Goal: Transaction & Acquisition: Purchase product/service

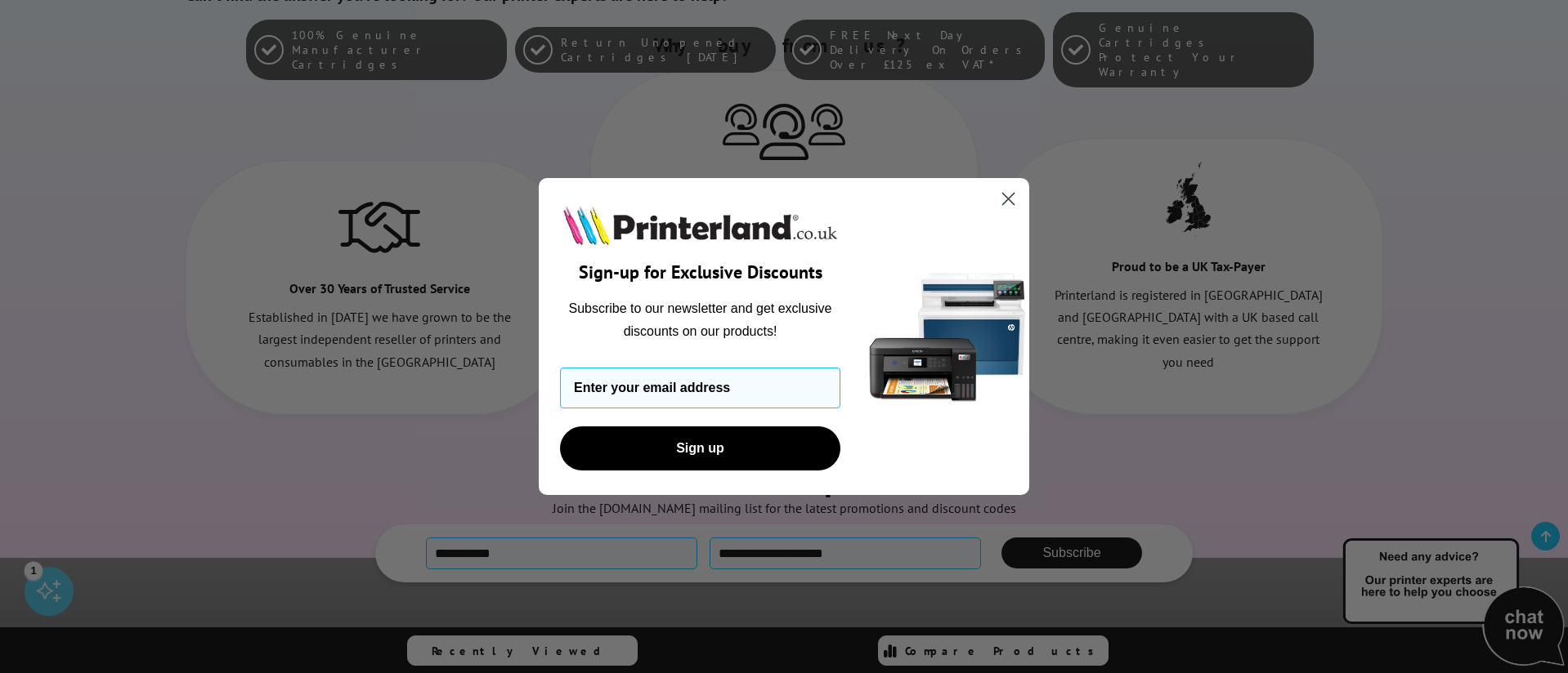
click at [997, 199] on circle "Close dialog" at bounding box center [1008, 199] width 27 height 27
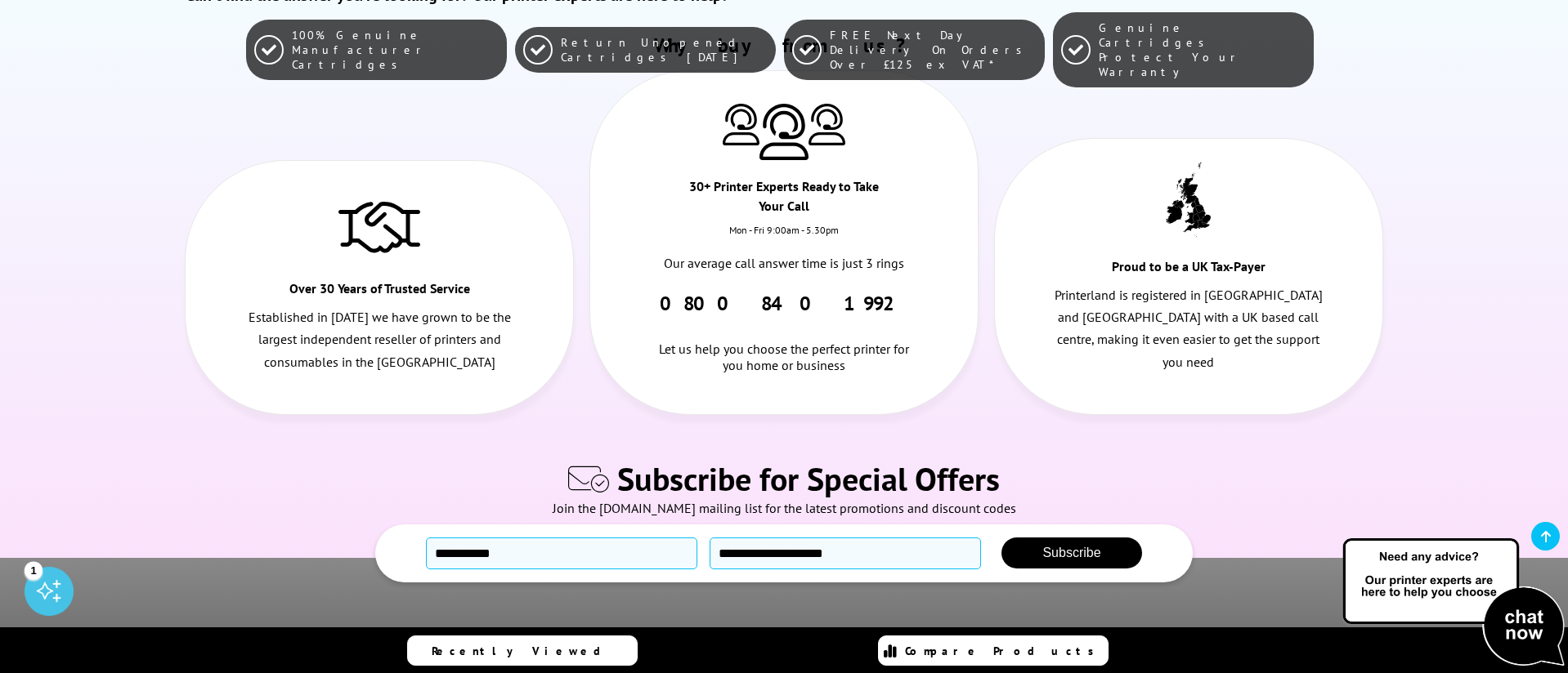
click at [1002, 197] on div "Close dialog Sign-up for Exclusive Discounts Subscribe to our newsletter and ge…" at bounding box center [784, 336] width 524 height 318
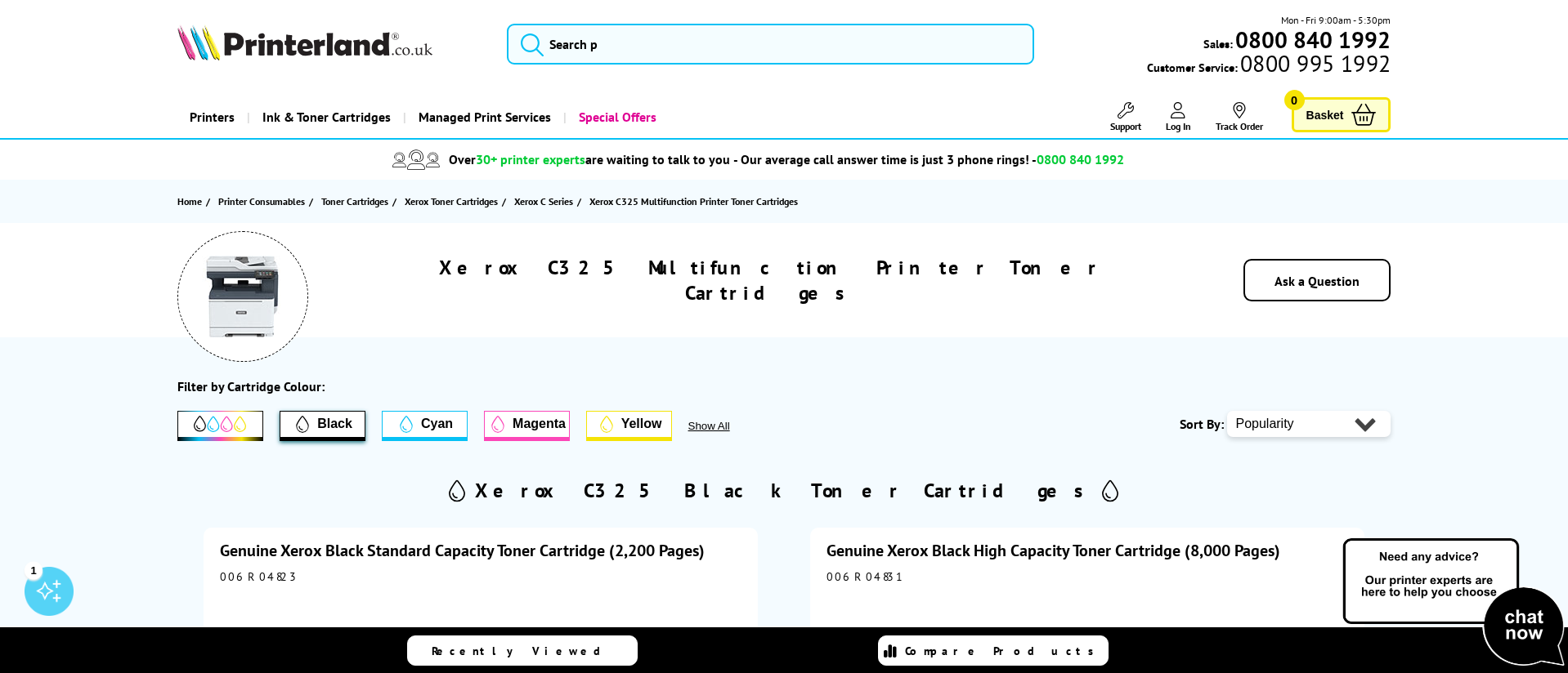
click at [1520, 615] on img at bounding box center [1453, 603] width 229 height 134
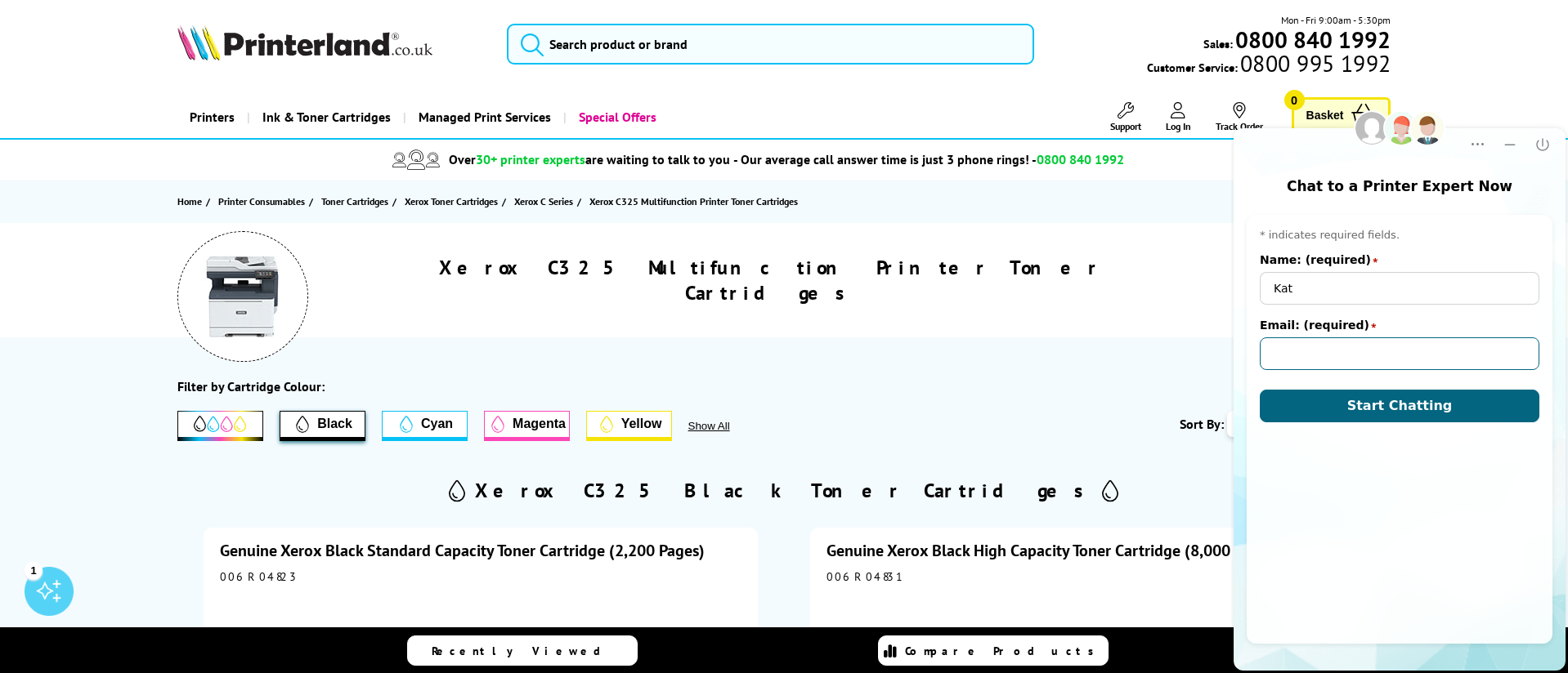
click at [1345, 356] on input "Email: (required)" at bounding box center [1400, 353] width 280 height 33
type input "kat@sense.tech"
click at [1418, 401] on span "Start Chatting" at bounding box center [1400, 405] width 105 height 15
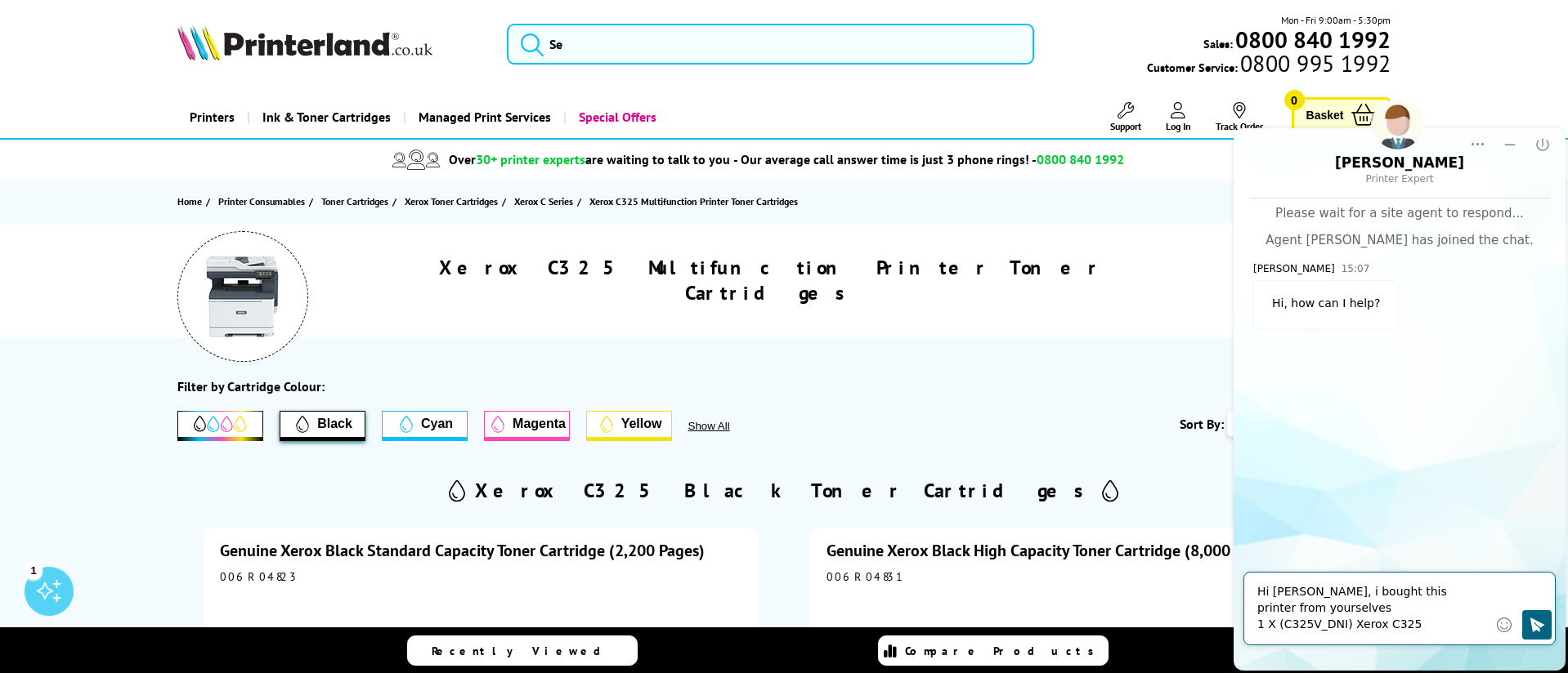
click at [1343, 603] on textarea "Hi Luke, i bought this printer from yourselves 1 X (C325V_DNI) Xerox C325" at bounding box center [1372, 608] width 231 height 49
click at [1441, 622] on textarea "Hi Luke, i bought this printer from yourselves : 1 X (C325V_DNI) Xerox C325" at bounding box center [1372, 608] width 231 height 49
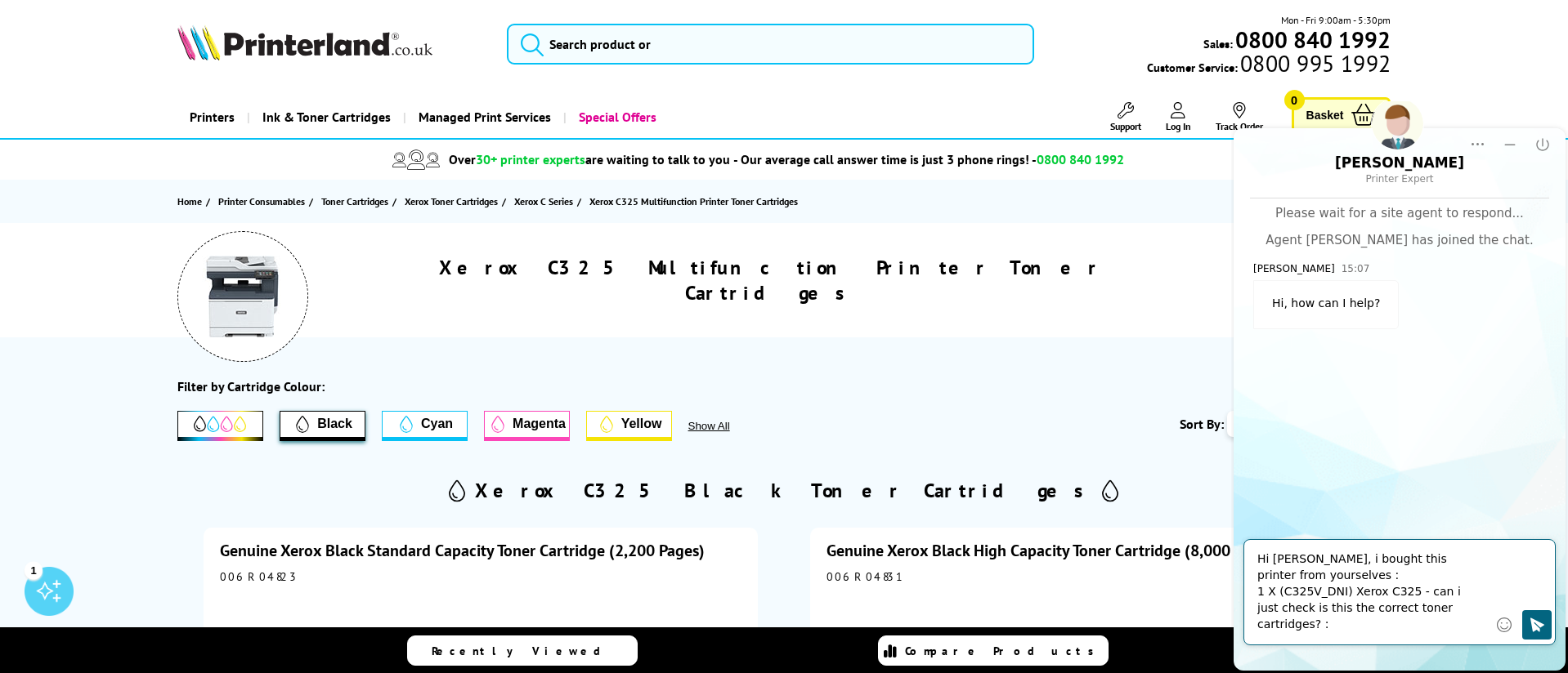
click at [1372, 614] on textarea "Hi Luke, i bought this printer from yourselves : 1 X (C325V_DNI) Xerox C325 - c…" at bounding box center [1372, 593] width 231 height 82
click at [1393, 633] on textarea "Hi Luke, i bought this printer from yourselves : 1 X (C325V_DNI) Xerox C325 - c…" at bounding box center [1372, 593] width 231 height 82
paste textarea "https://www.printerland.co.uk/consumables/toner-cartridges/xerox-toner-cartridg…"
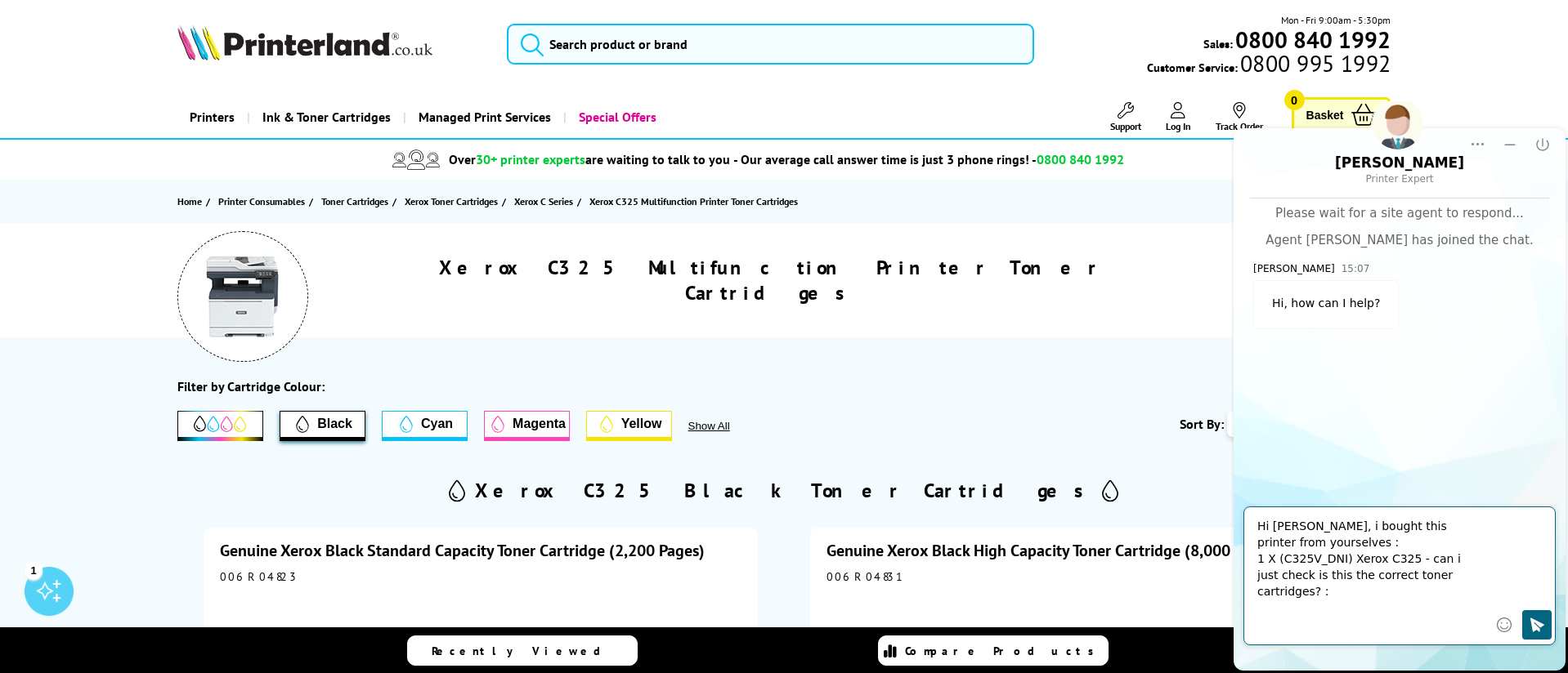
type textarea "Hi Luke, i bought this printer from yourselves : 1 X (C325V_DNI) Xerox C325 - c…"
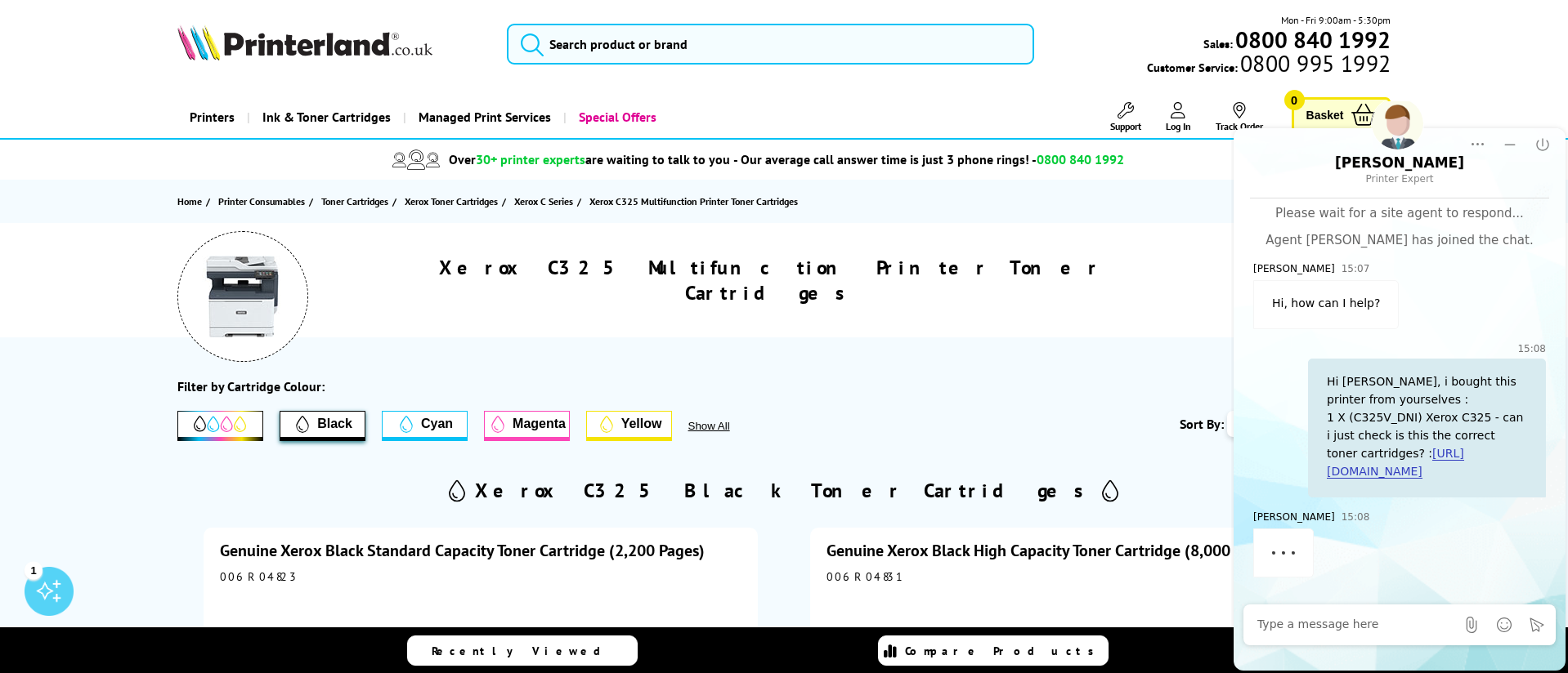
scroll to position [78, 0]
click at [1310, 636] on div at bounding box center [1356, 625] width 198 height 33
click at [1305, 625] on textarea "Message input field. Type your text here and use the Send button to send." at bounding box center [1356, 625] width 198 height 16
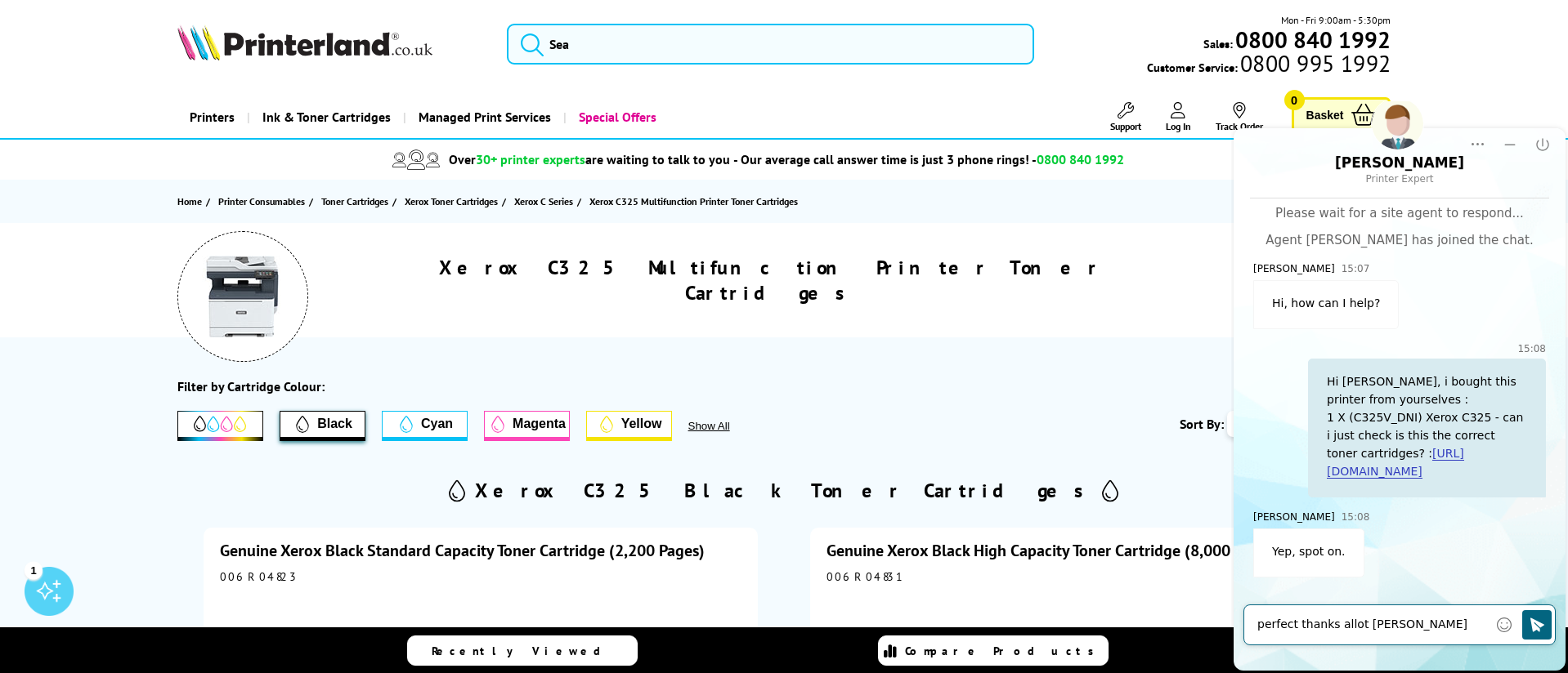
type textarea "perfect thanks allot Luke!"
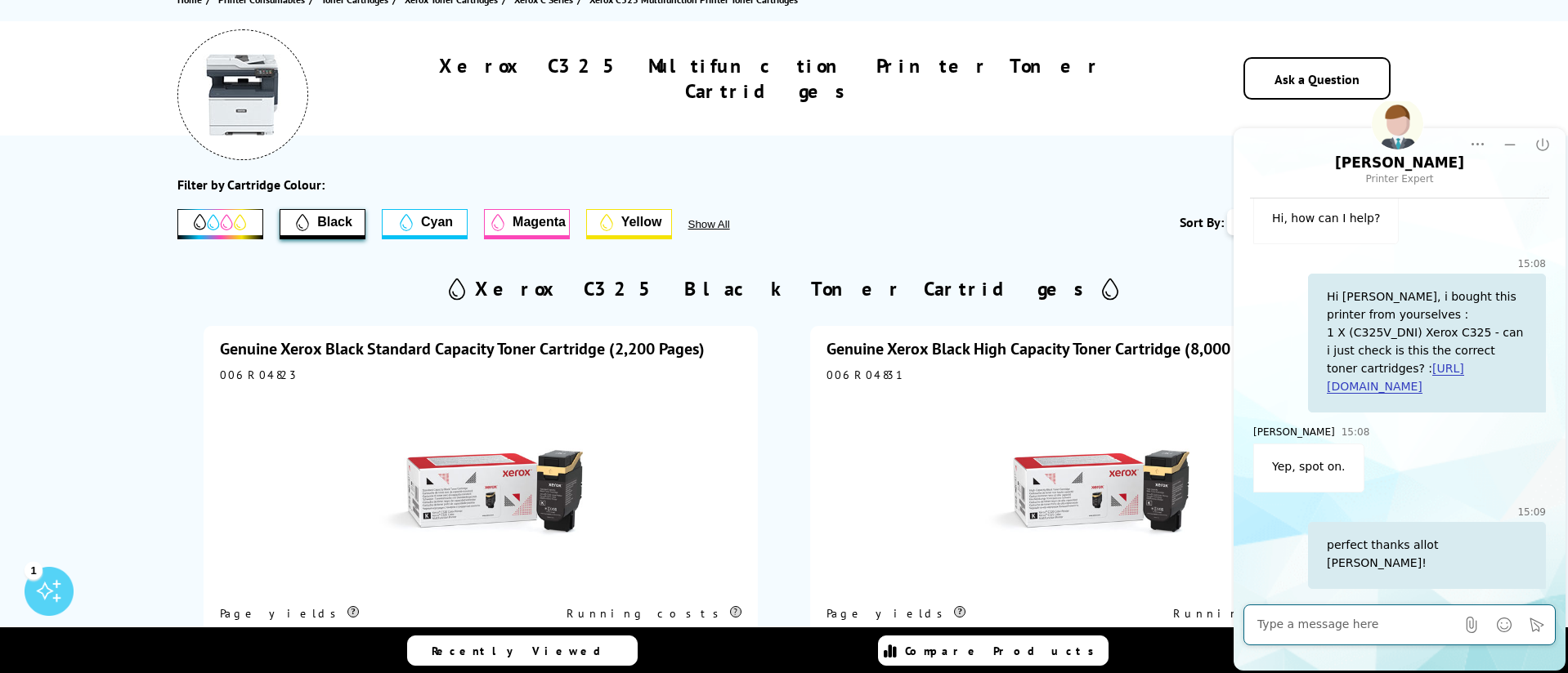
scroll to position [189, 0]
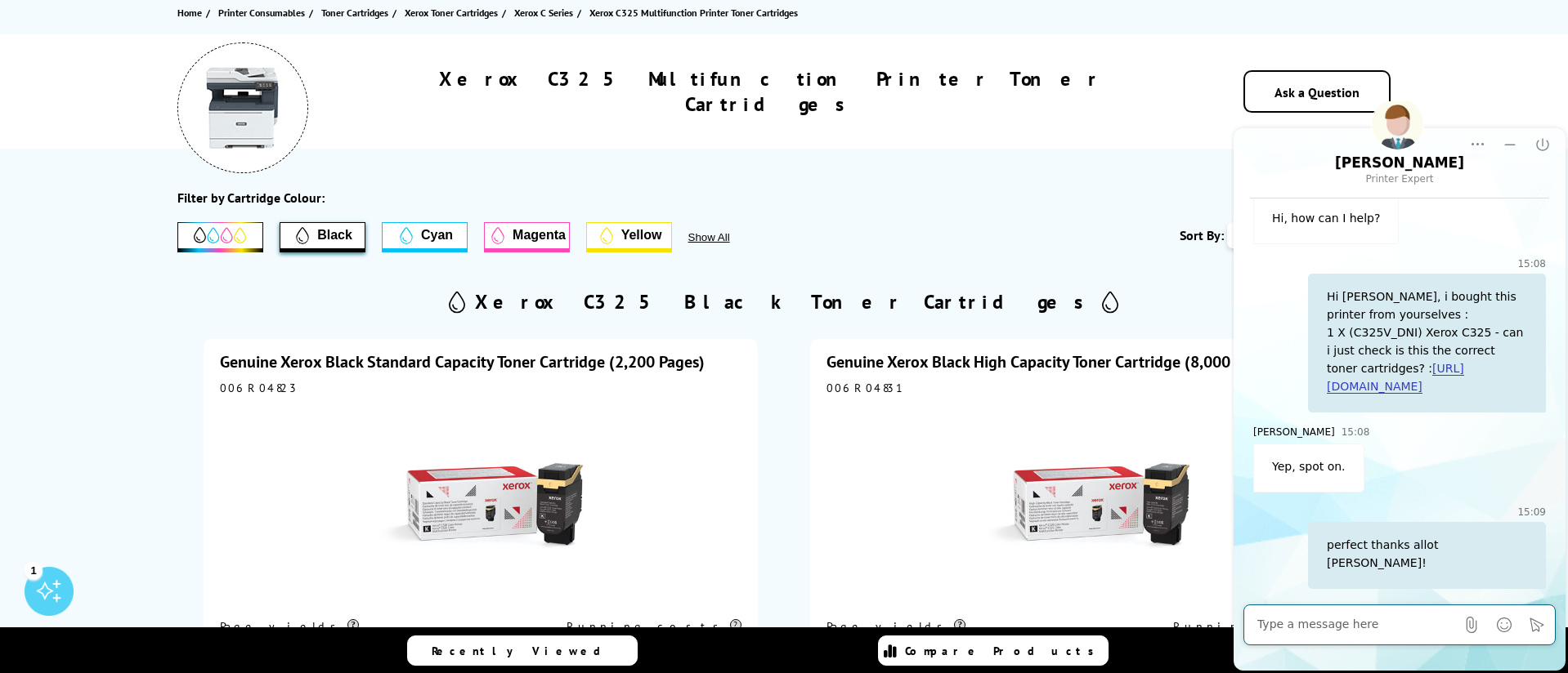
click at [430, 230] on span "Cyan" at bounding box center [437, 235] width 32 height 15
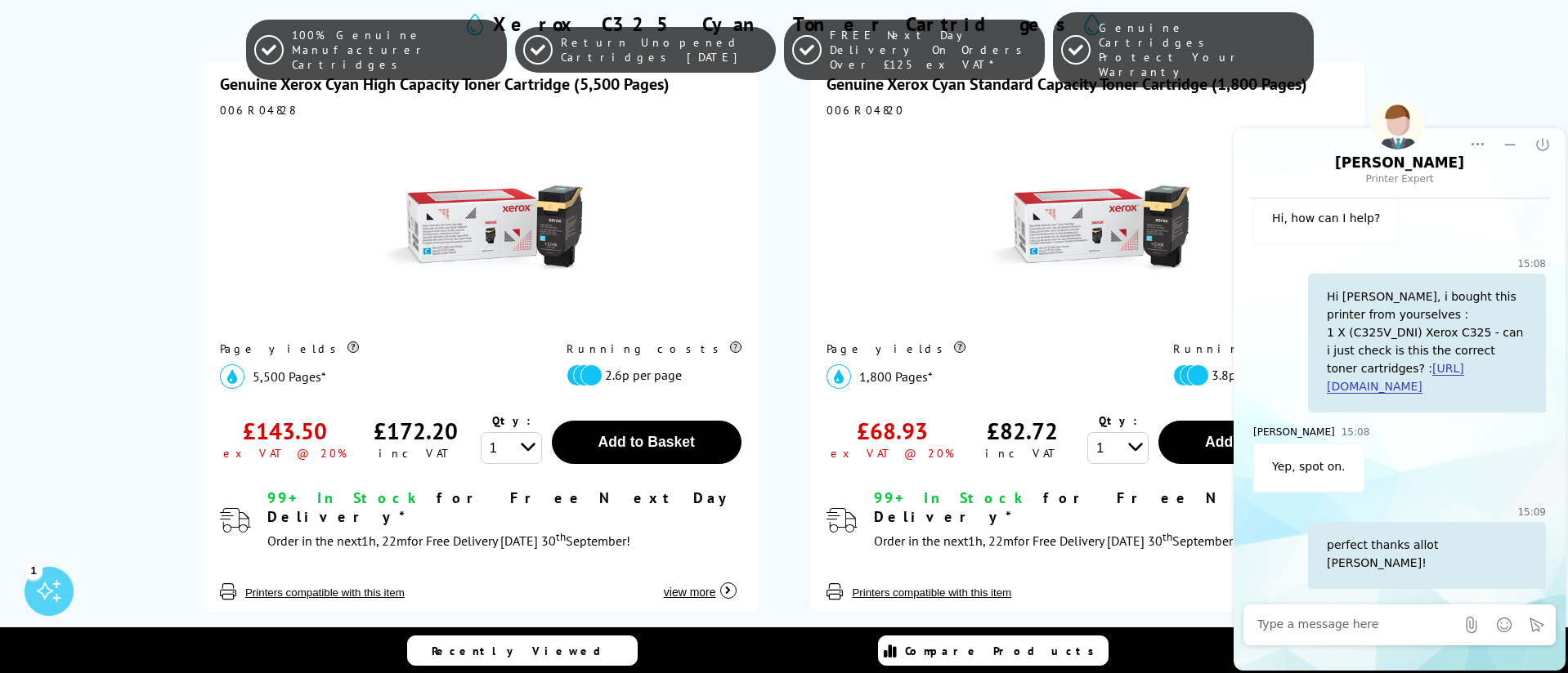
scroll to position [466, 0]
click at [1543, 147] on icon "End Chat" at bounding box center [1542, 144] width 16 height 16
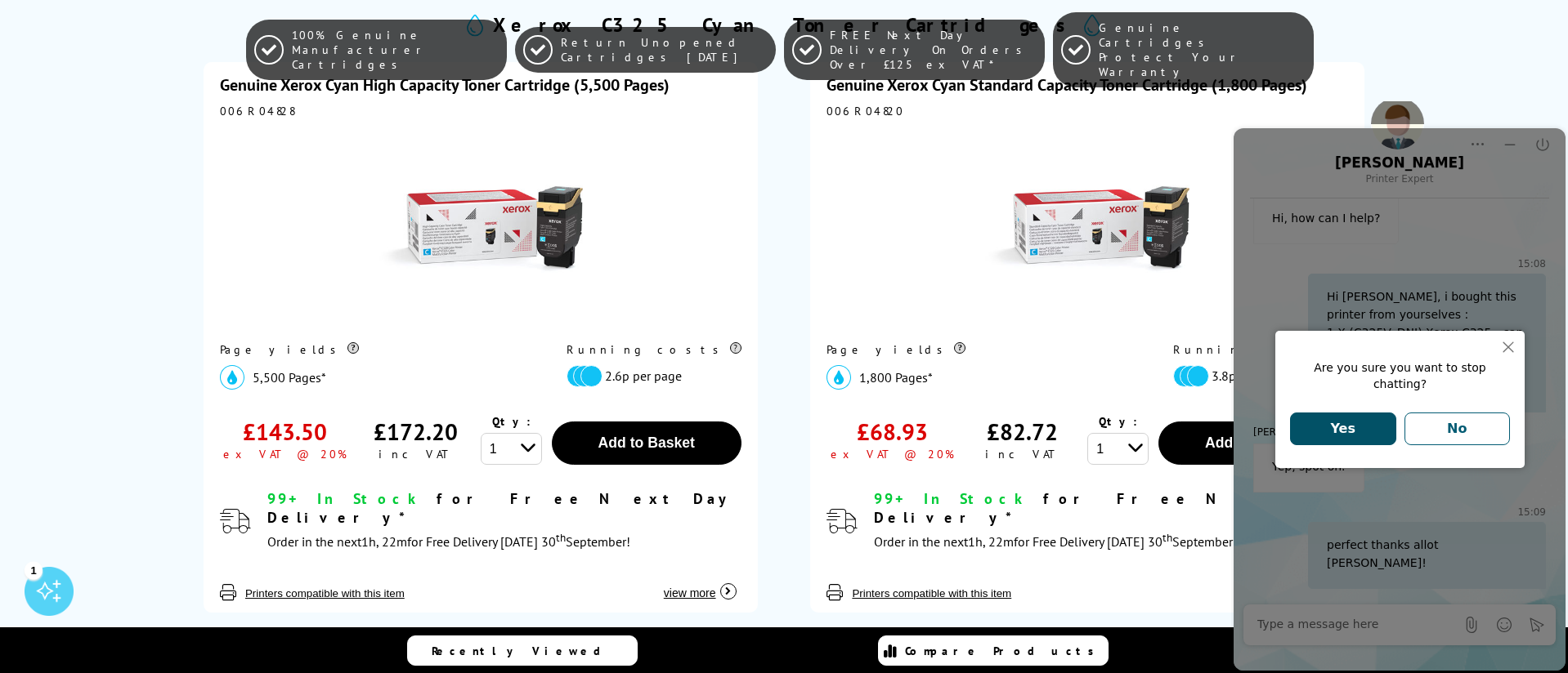
click at [1361, 427] on button "Yes" at bounding box center [1343, 429] width 106 height 33
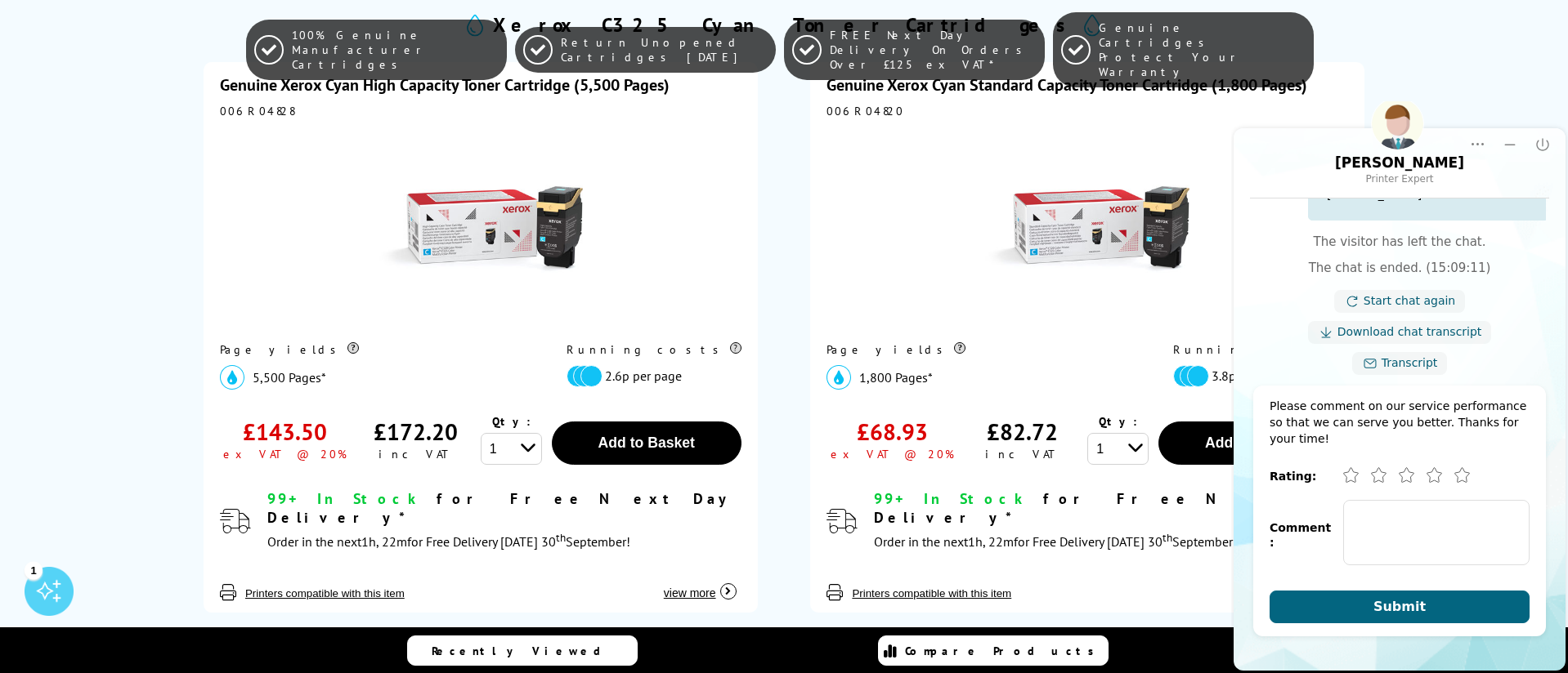
scroll to position [523, 0]
drag, startPoint x: 1457, startPoint y: 474, endPoint x: 1456, endPoint y: 497, distance: 23.0
click at [1458, 474] on icon "Excellent" at bounding box center [1461, 475] width 15 height 15
click at [1383, 555] on textarea "Comment:" at bounding box center [1435, 532] width 186 height 65
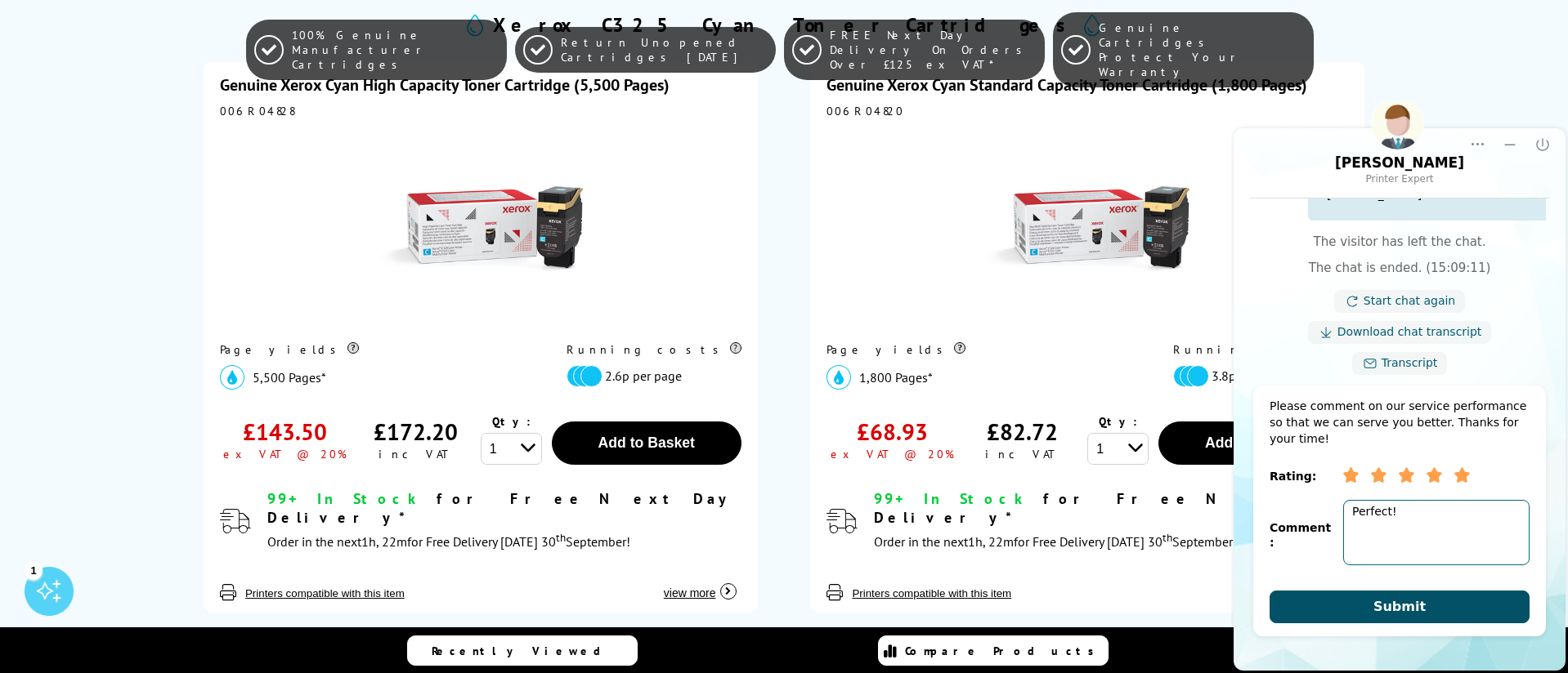
type textarea "Perfect!"
click at [1462, 612] on button "Submit" at bounding box center [1400, 607] width 260 height 33
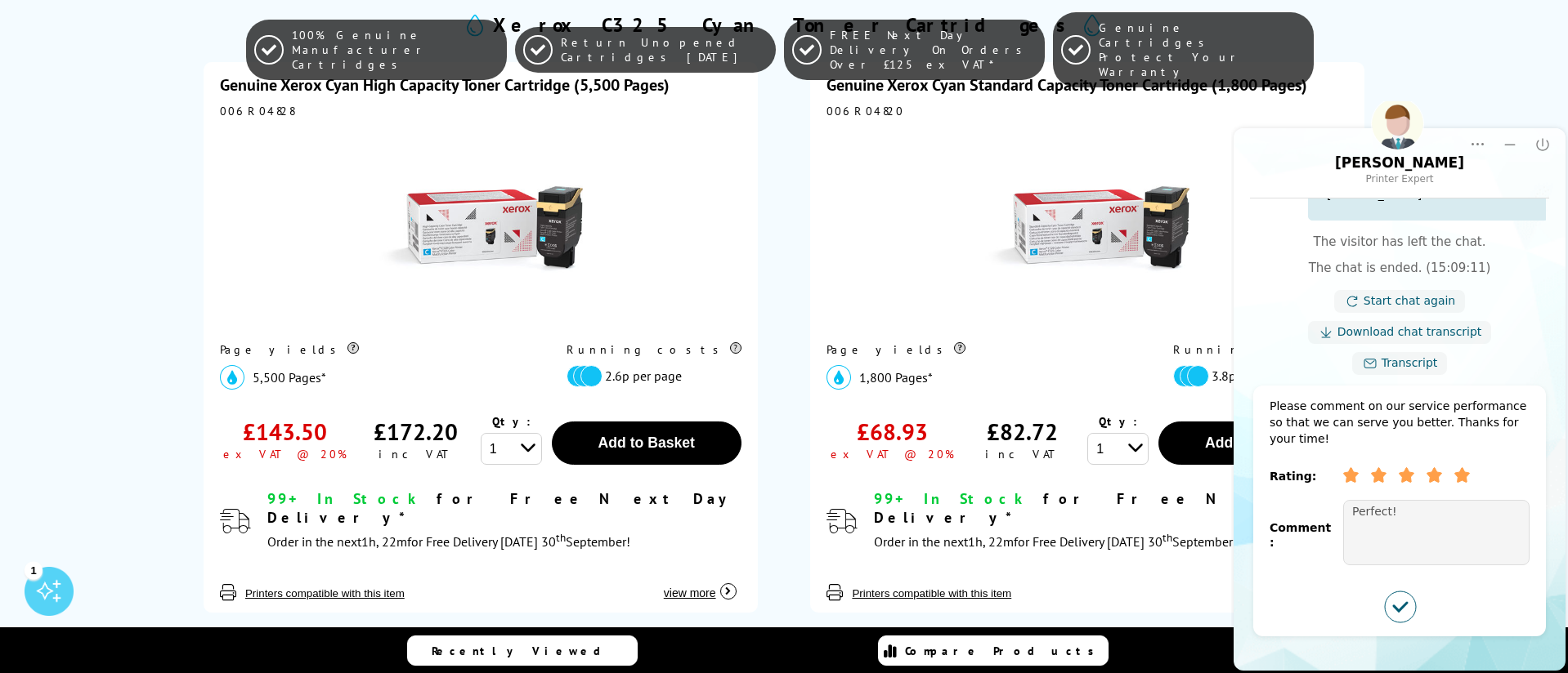
scroll to position [264, 0]
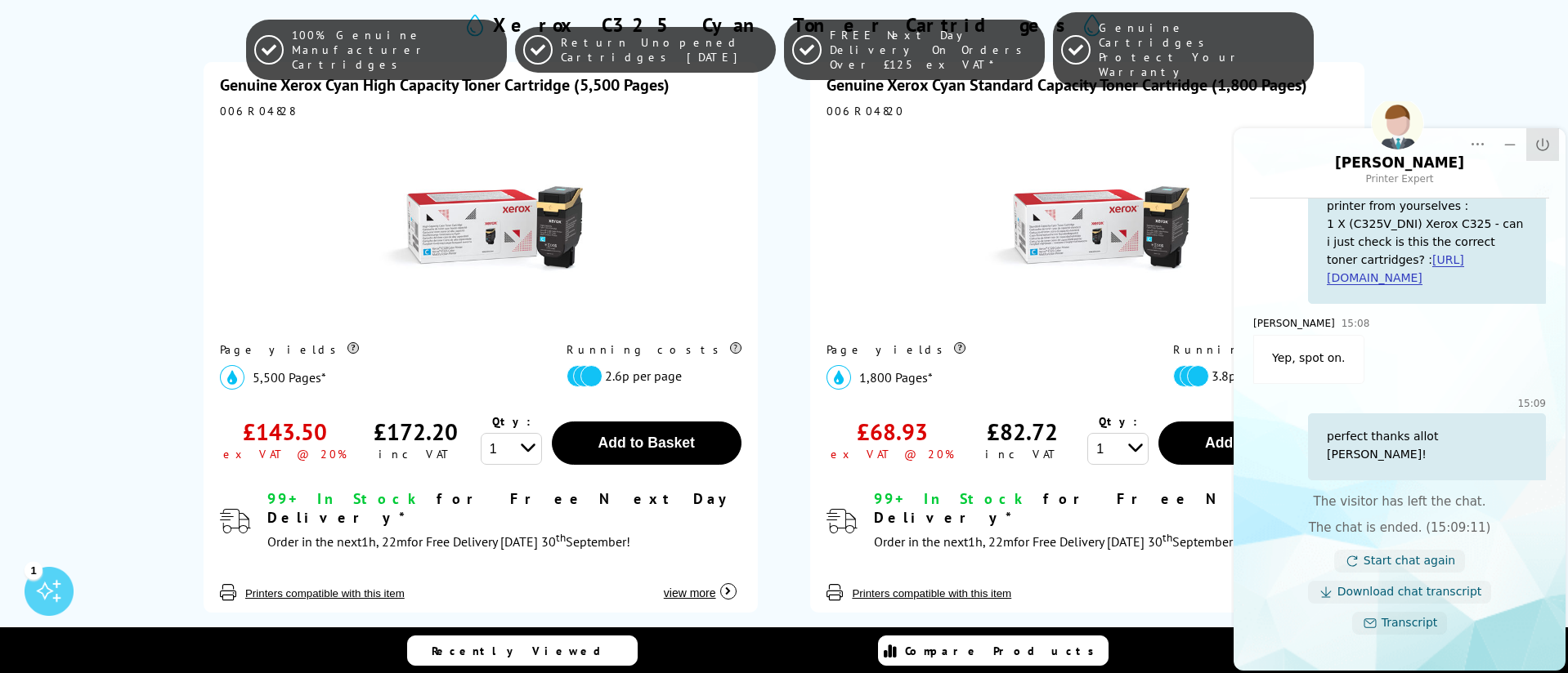
click at [1542, 146] on icon "Close" at bounding box center [1542, 144] width 16 height 16
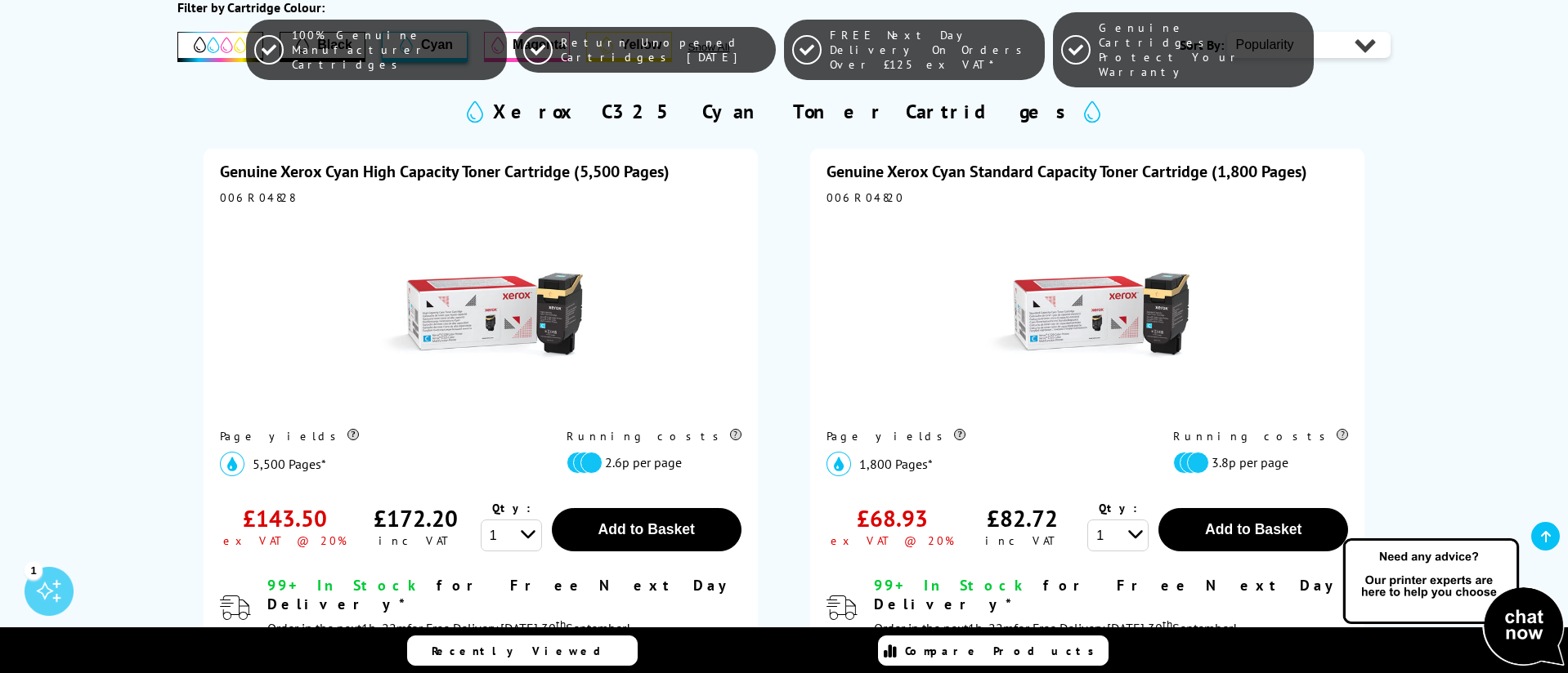
scroll to position [378, 0]
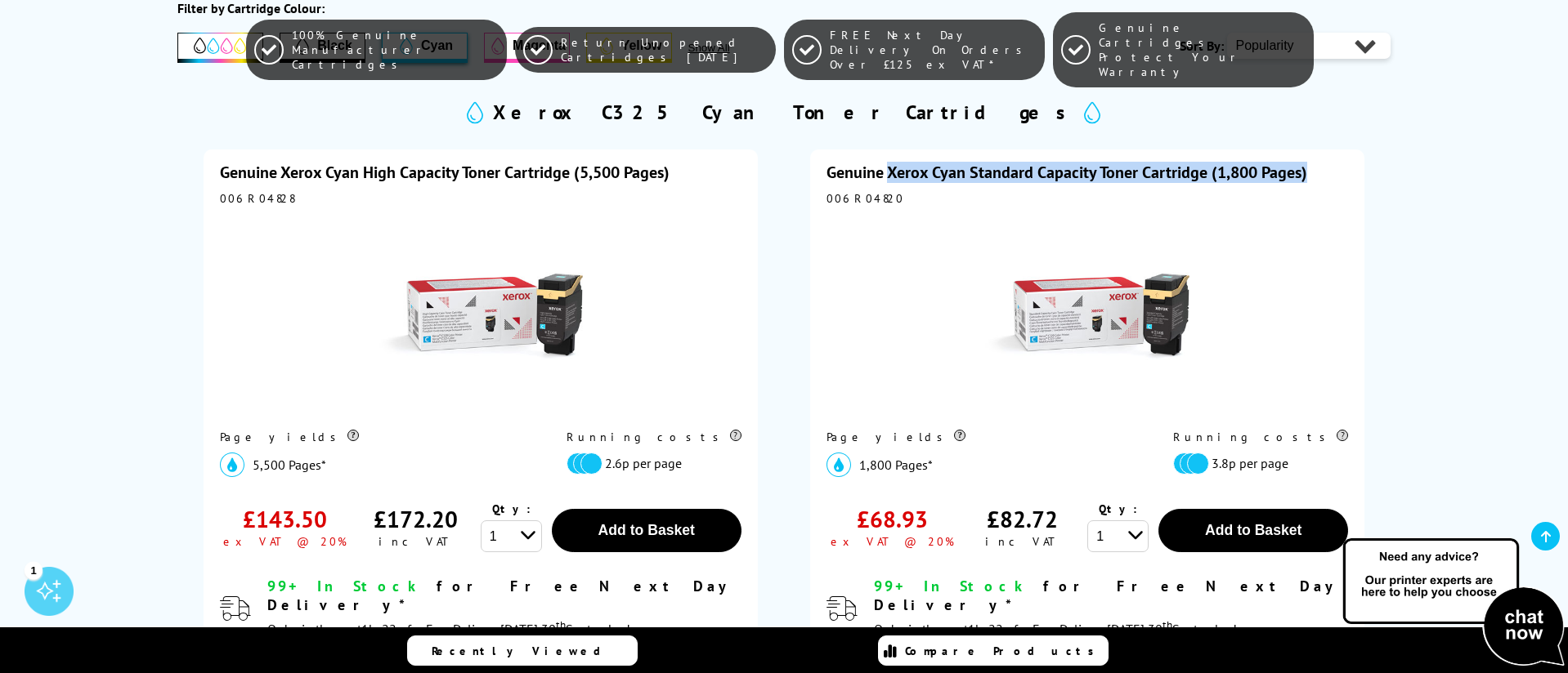
drag, startPoint x: 1323, startPoint y: 174, endPoint x: 891, endPoint y: 174, distance: 432.0
click at [891, 174] on div "Genuine Xerox Cyan Standard Capacity Toner Cartridge (1,800 Pages)" at bounding box center [1087, 173] width 522 height 21
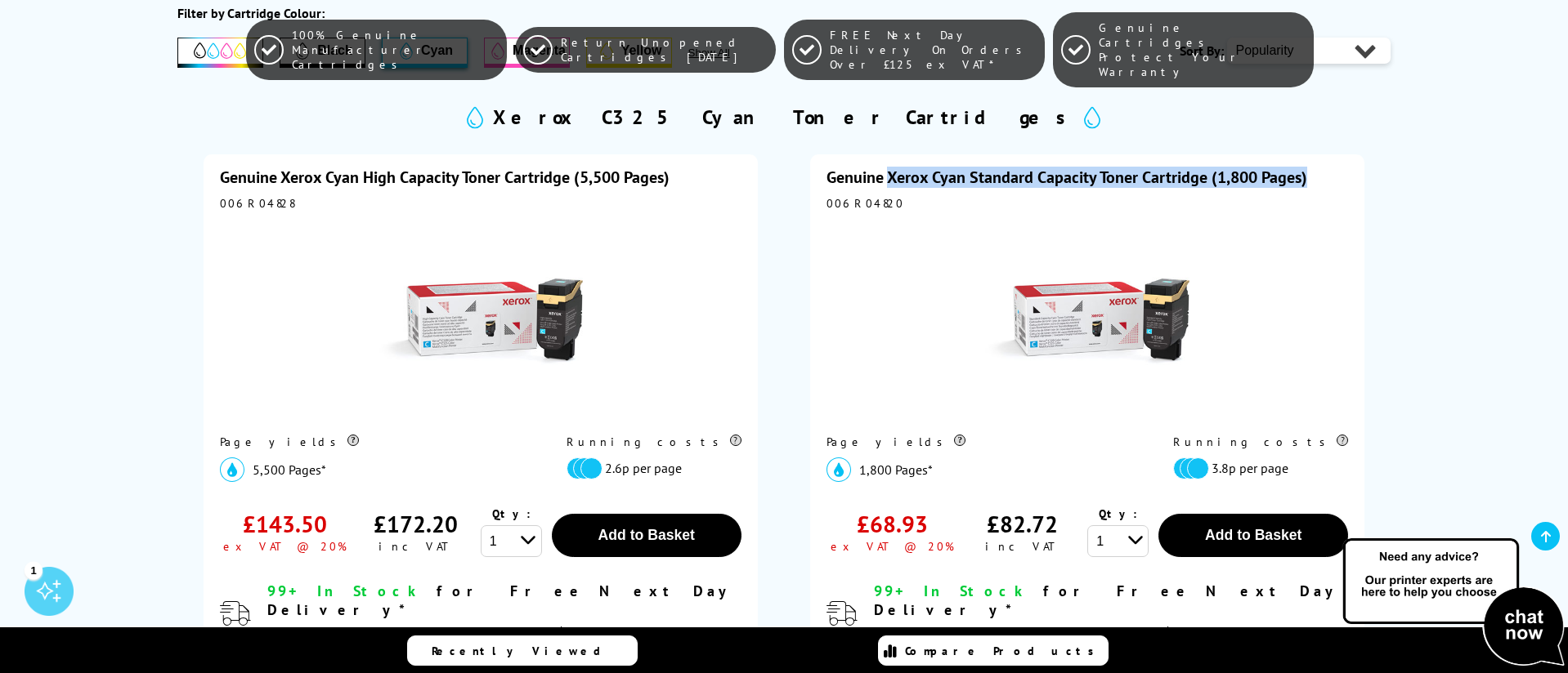
copy link "Xerox Cyan Standard Capacity Toner Cartridge (1,800 Pages)"
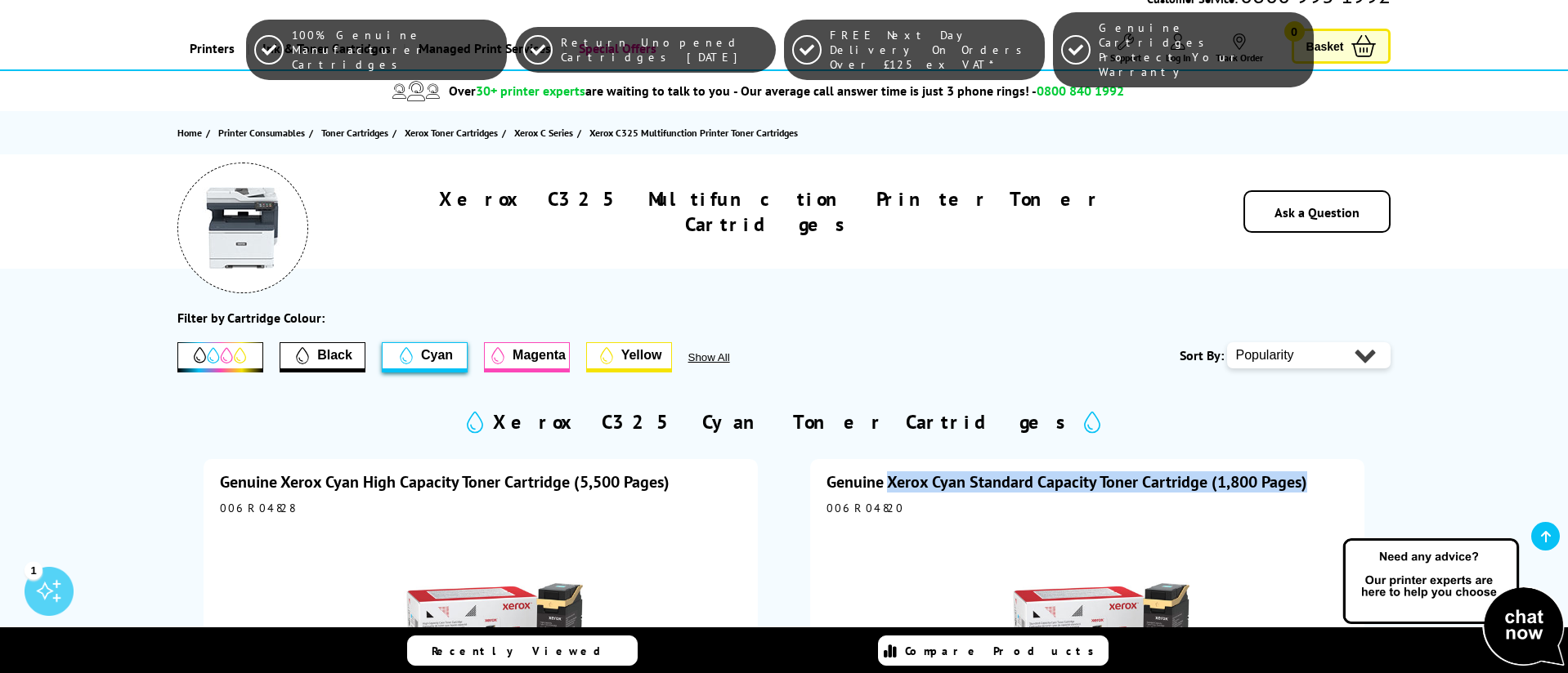
scroll to position [0, 0]
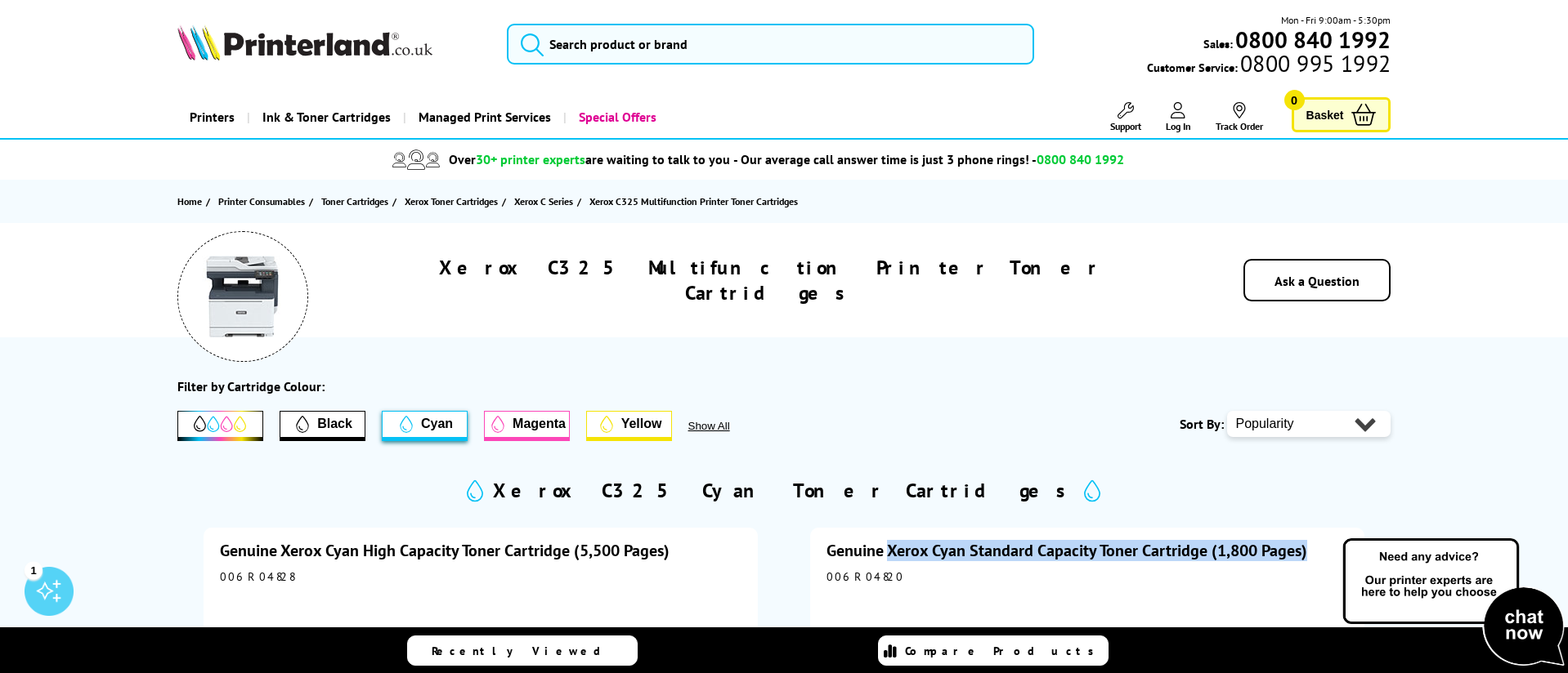
drag, startPoint x: 637, startPoint y: 431, endPoint x: 659, endPoint y: 385, distance: 51.0
click at [636, 430] on span "Yellow" at bounding box center [642, 424] width 41 height 15
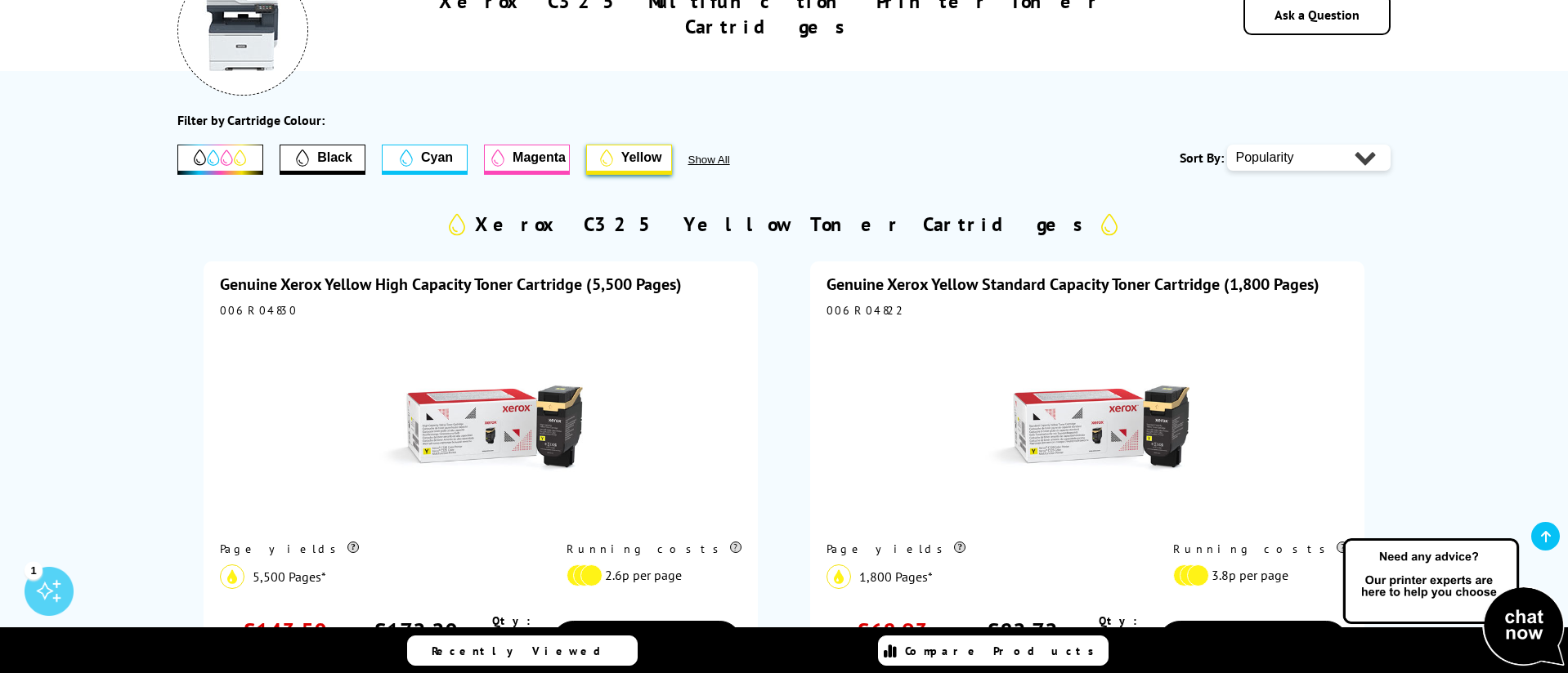
scroll to position [270, 0]
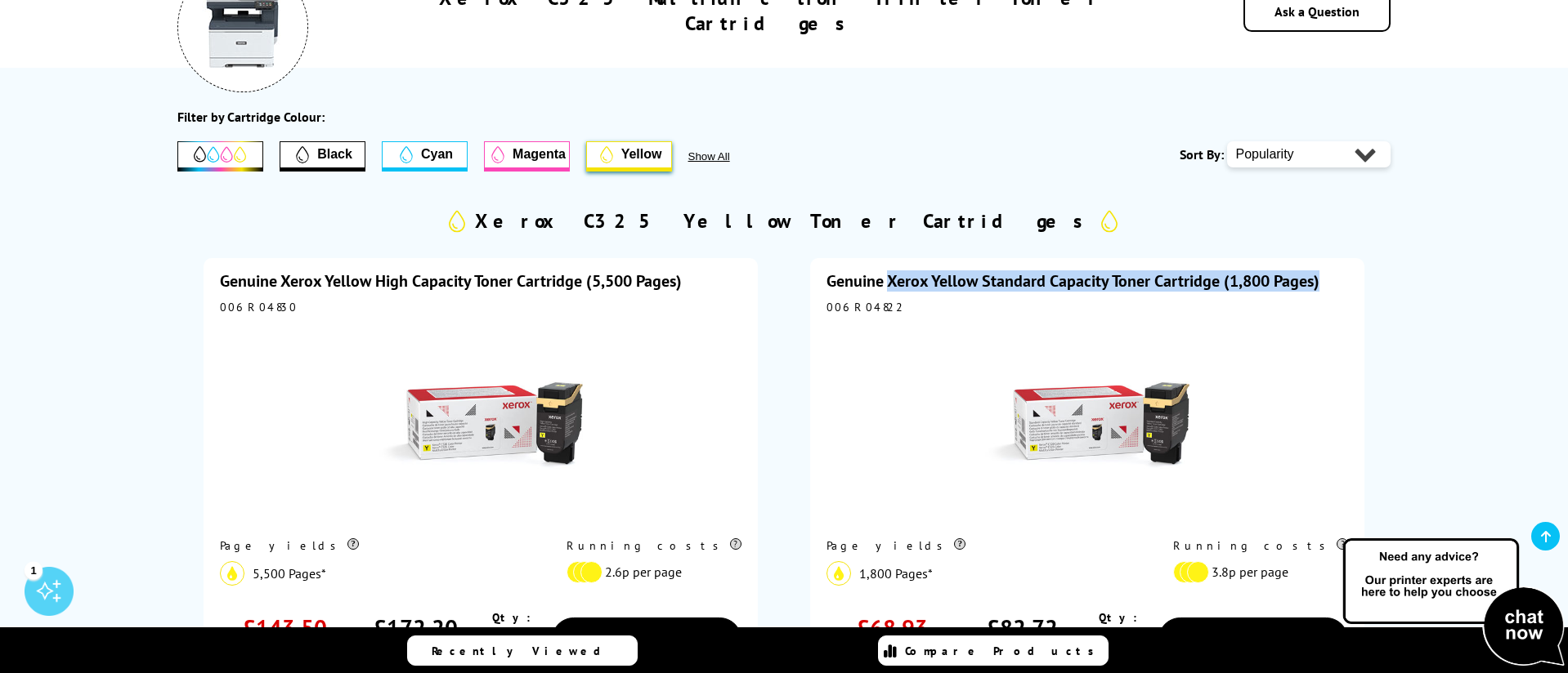
drag, startPoint x: 1327, startPoint y: 282, endPoint x: 892, endPoint y: 289, distance: 435.1
click at [892, 289] on div "Genuine Xerox Yellow Standard Capacity Toner Cartridge (1,800 Pages)" at bounding box center [1087, 281] width 522 height 21
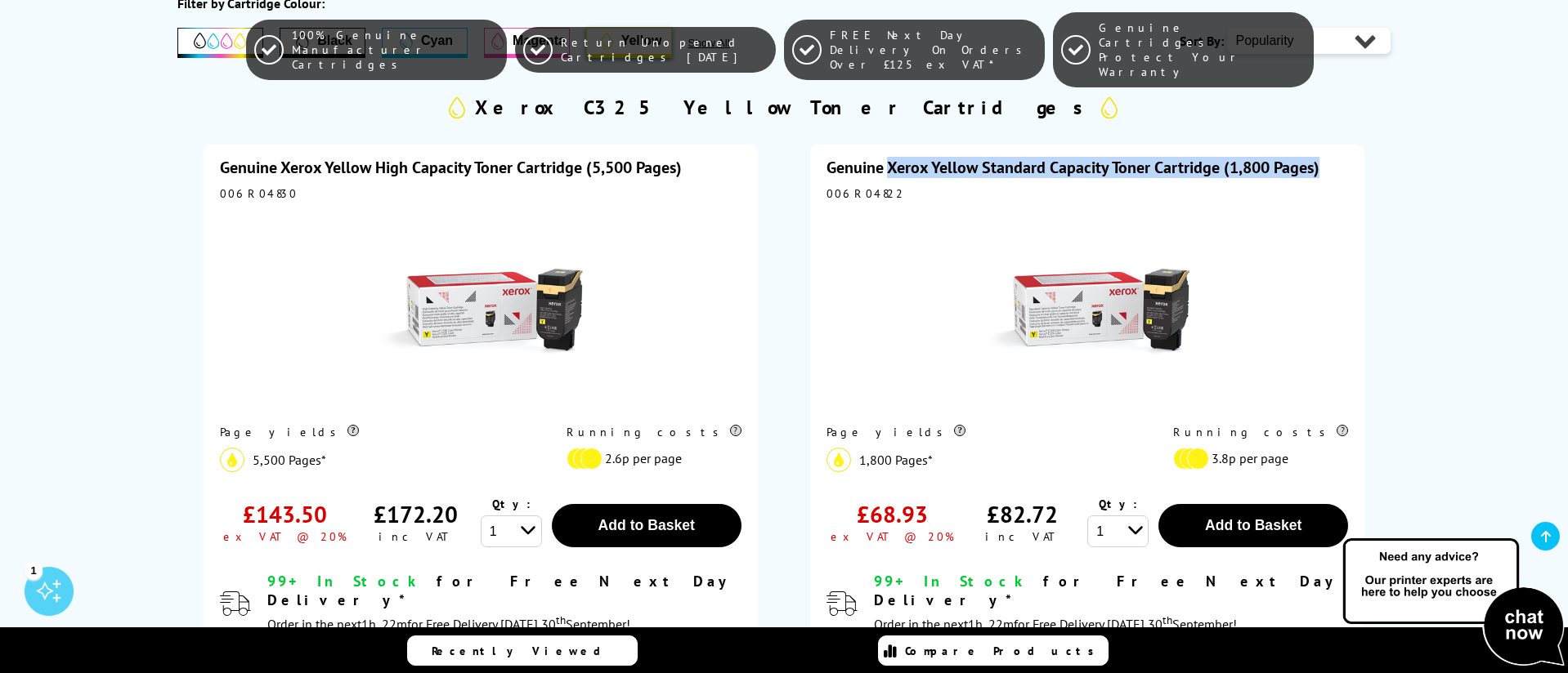
copy link "Xerox Yellow Standard Capacity Toner Cartridge (1,800 Pages)"
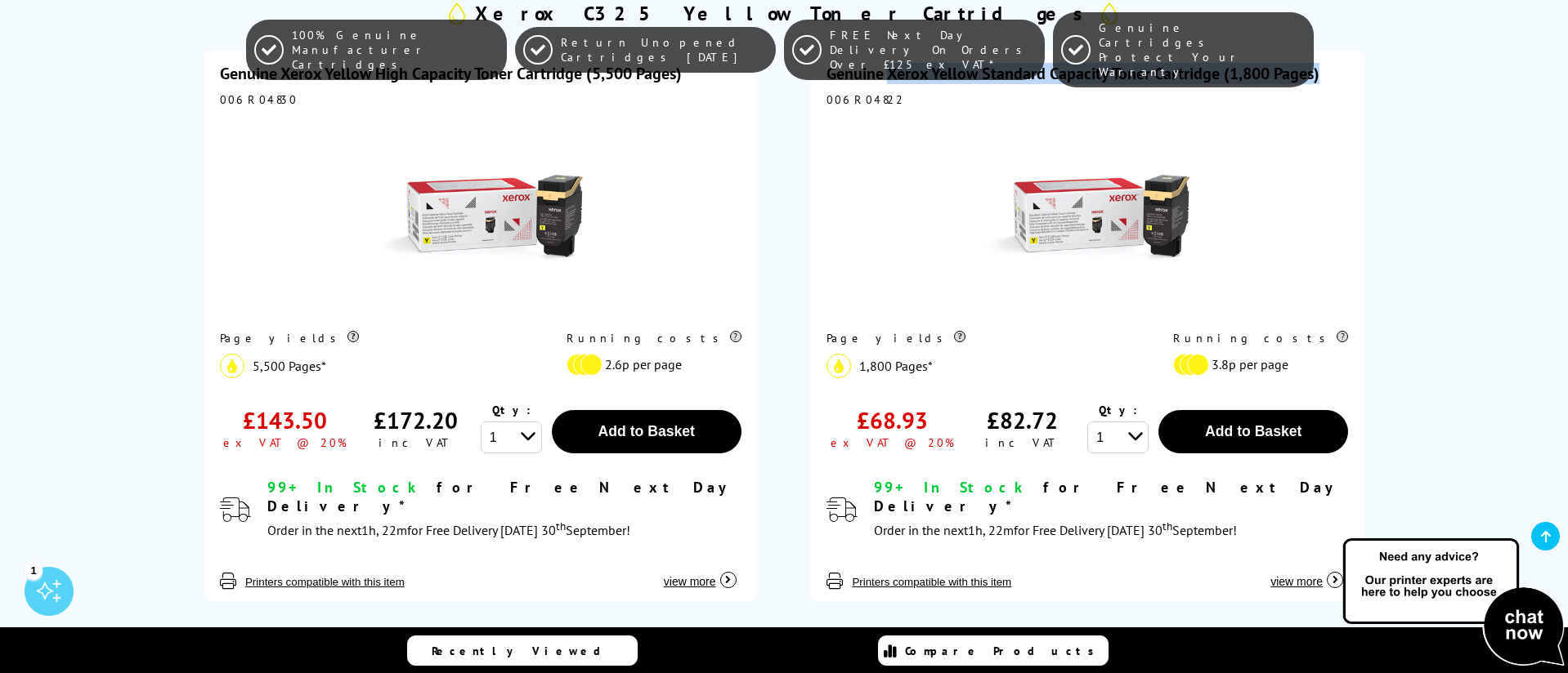
scroll to position [479, 0]
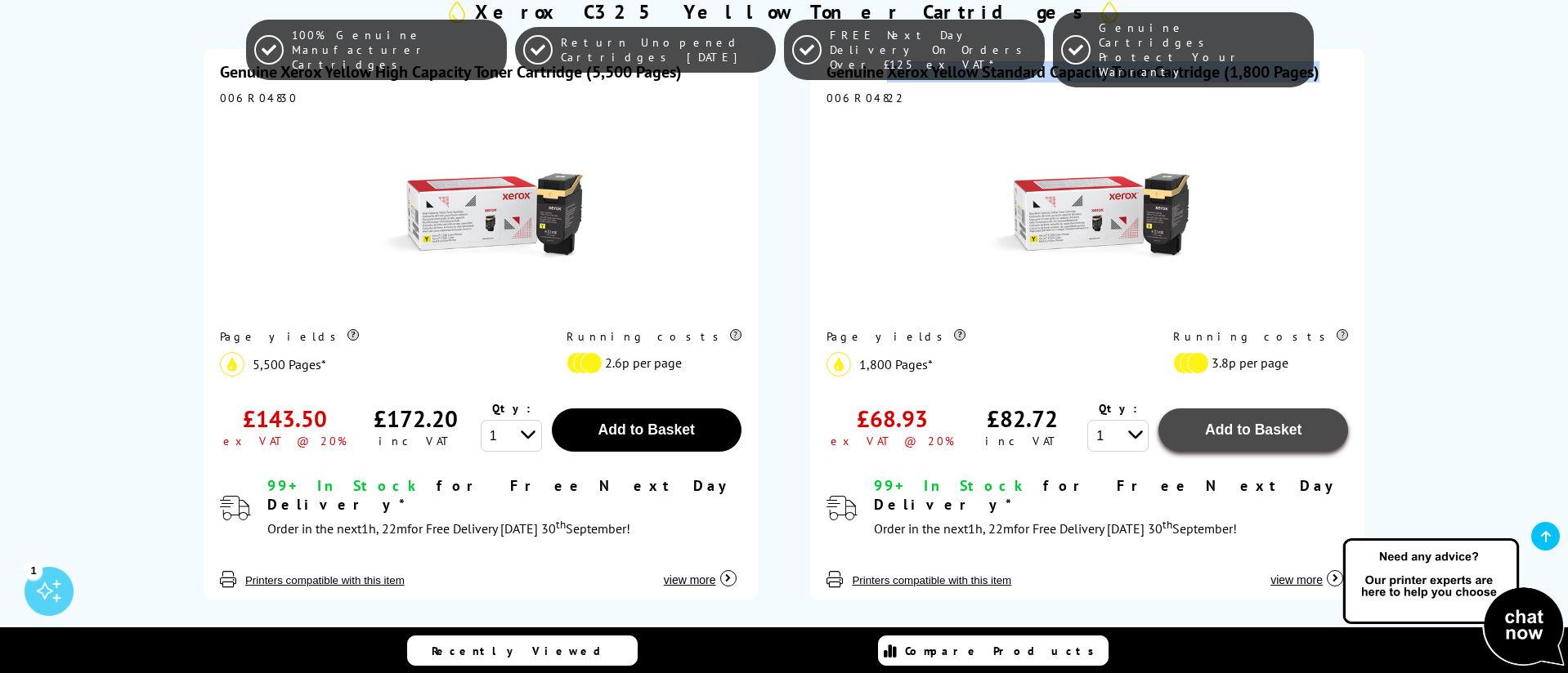
drag, startPoint x: 1248, startPoint y: 453, endPoint x: 1190, endPoint y: 447, distance: 58.3
click at [1248, 452] on button "Add to Basket" at bounding box center [1253, 430] width 190 height 44
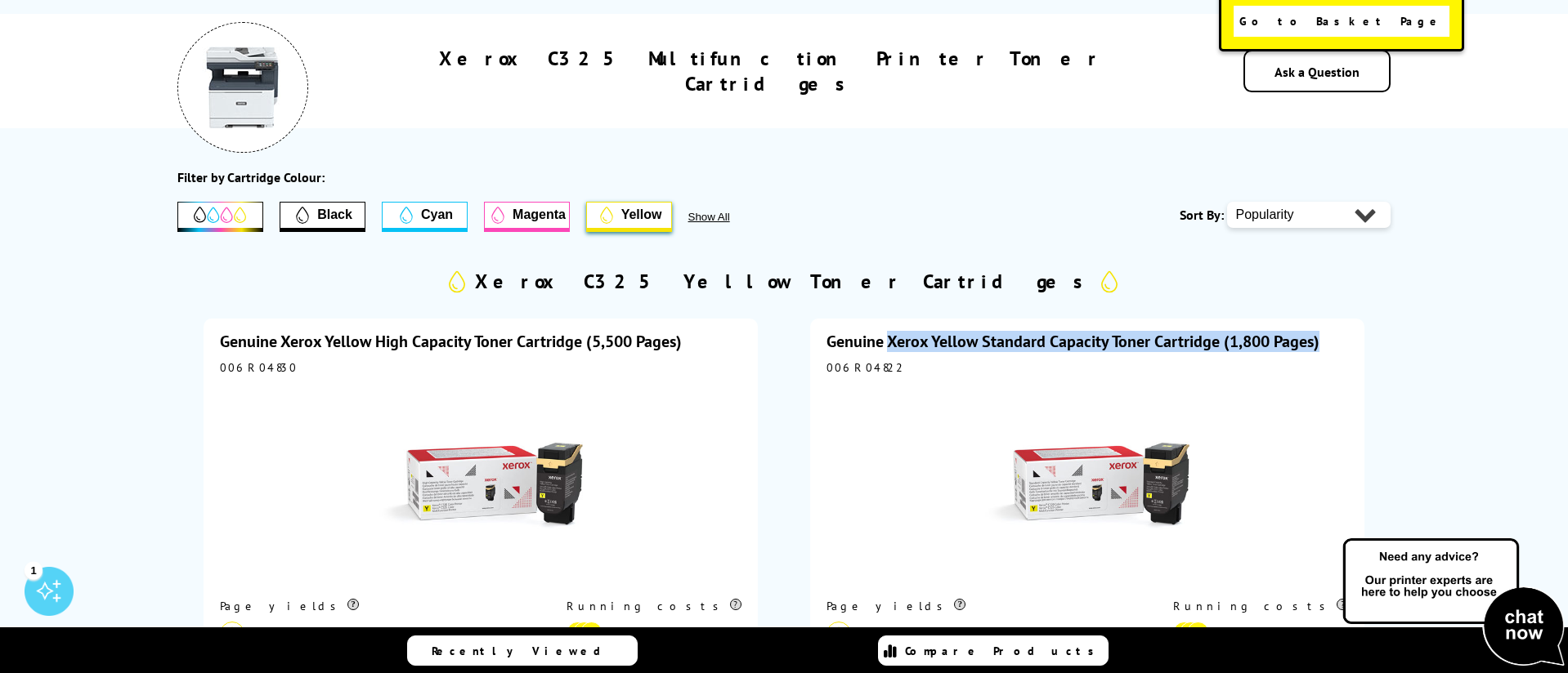
scroll to position [0, 0]
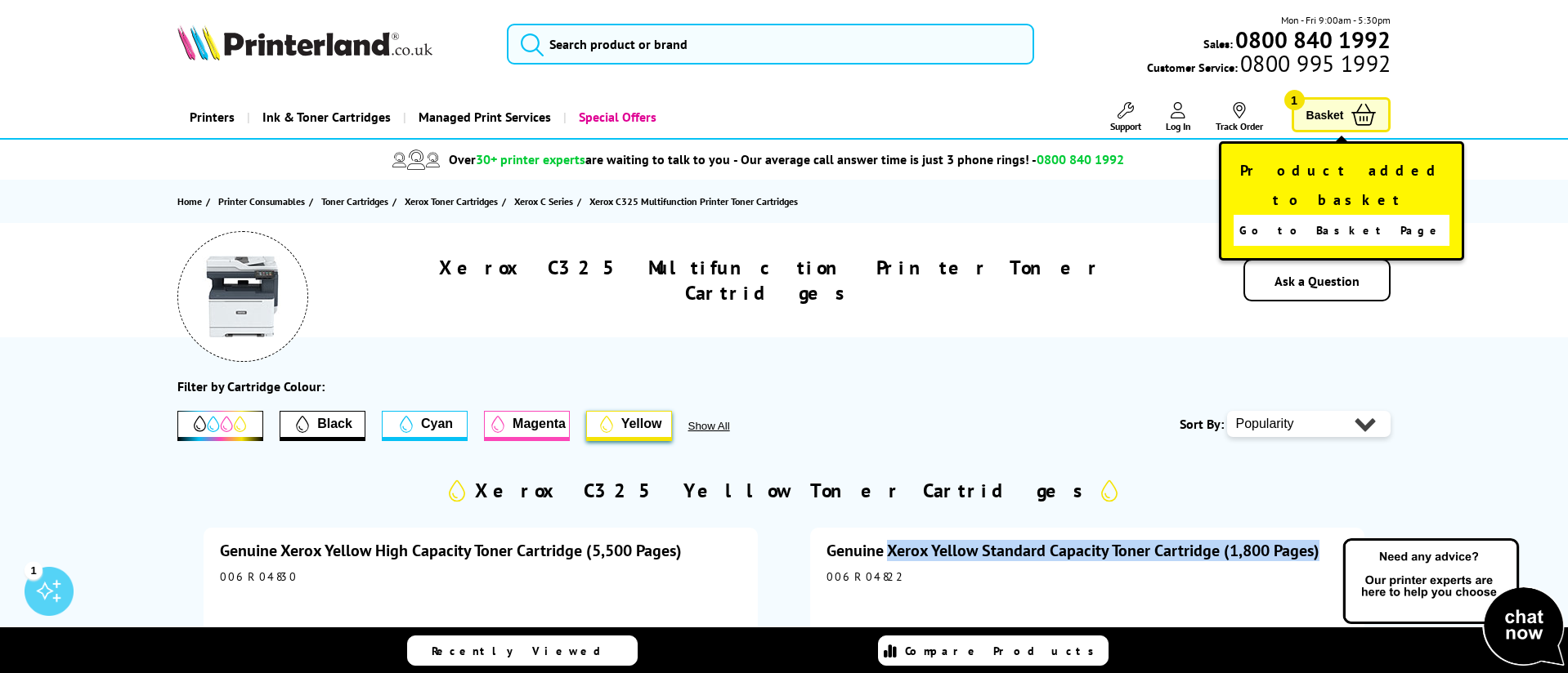
click at [453, 430] on span "Cyan" at bounding box center [425, 425] width 85 height 25
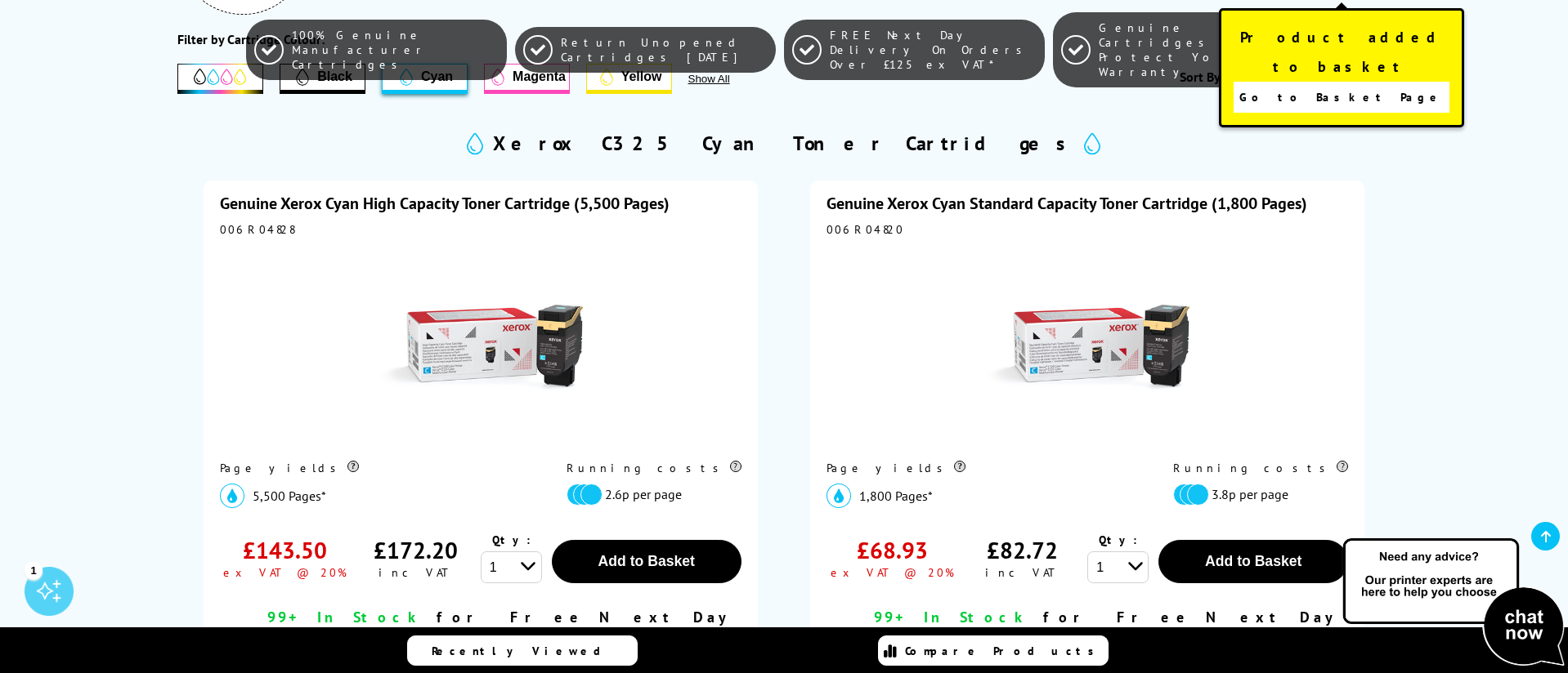
scroll to position [492, 0]
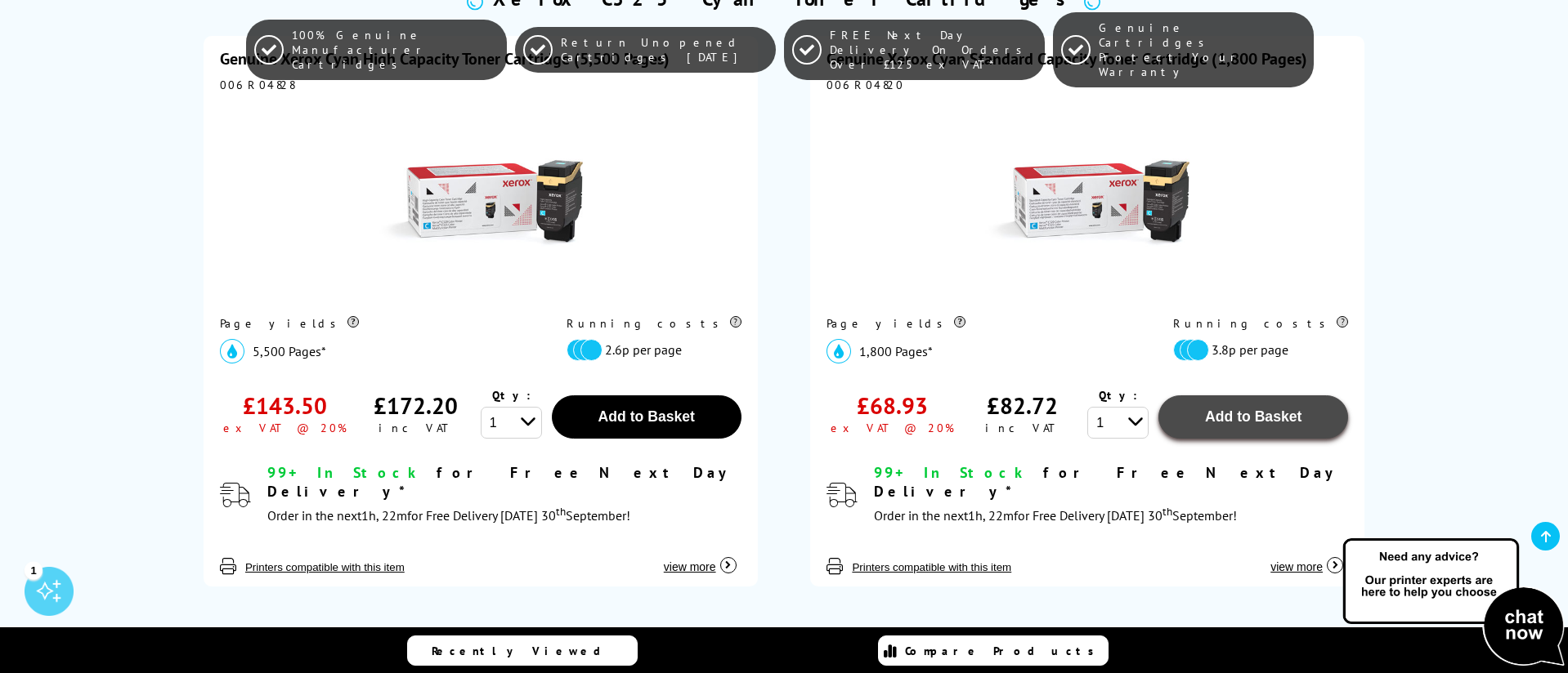
click at [1268, 414] on span "Add to Basket" at bounding box center [1253, 417] width 96 height 16
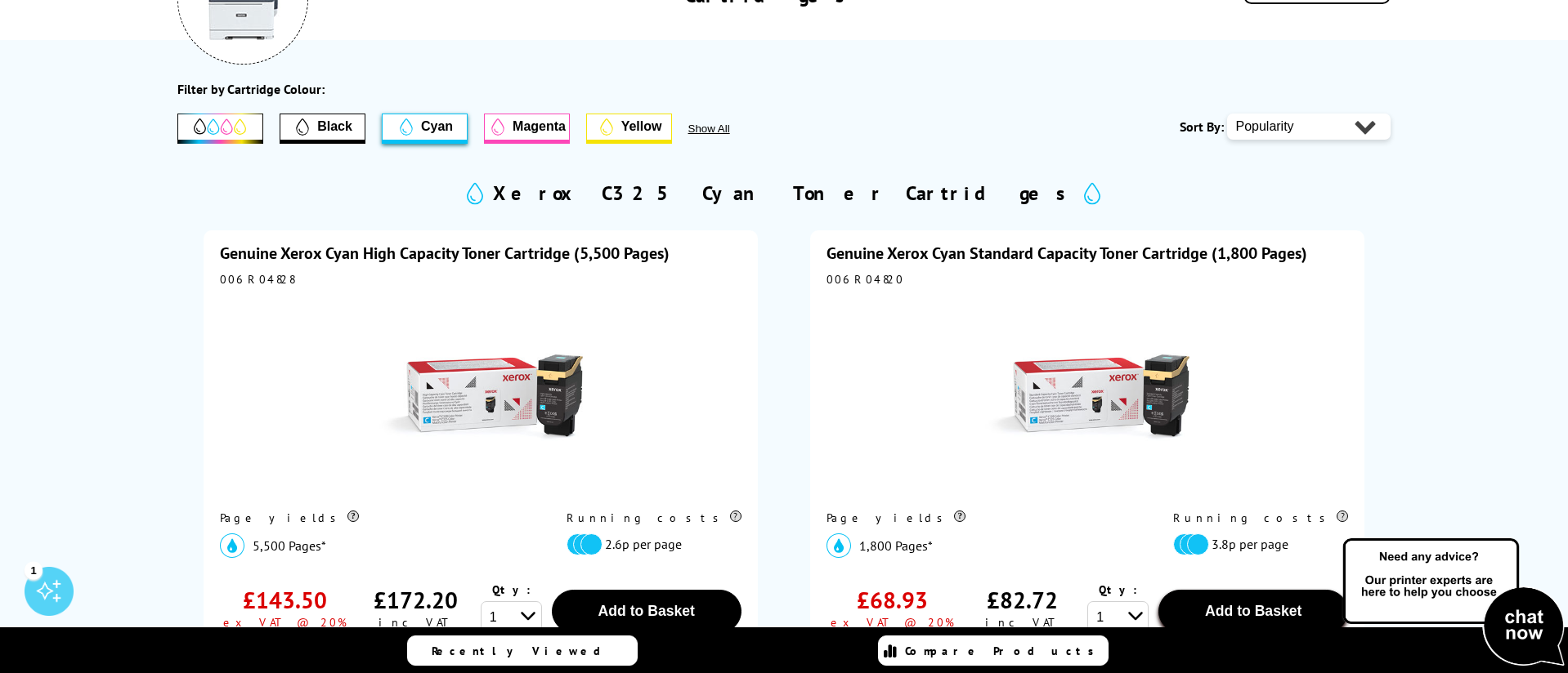
scroll to position [0, 0]
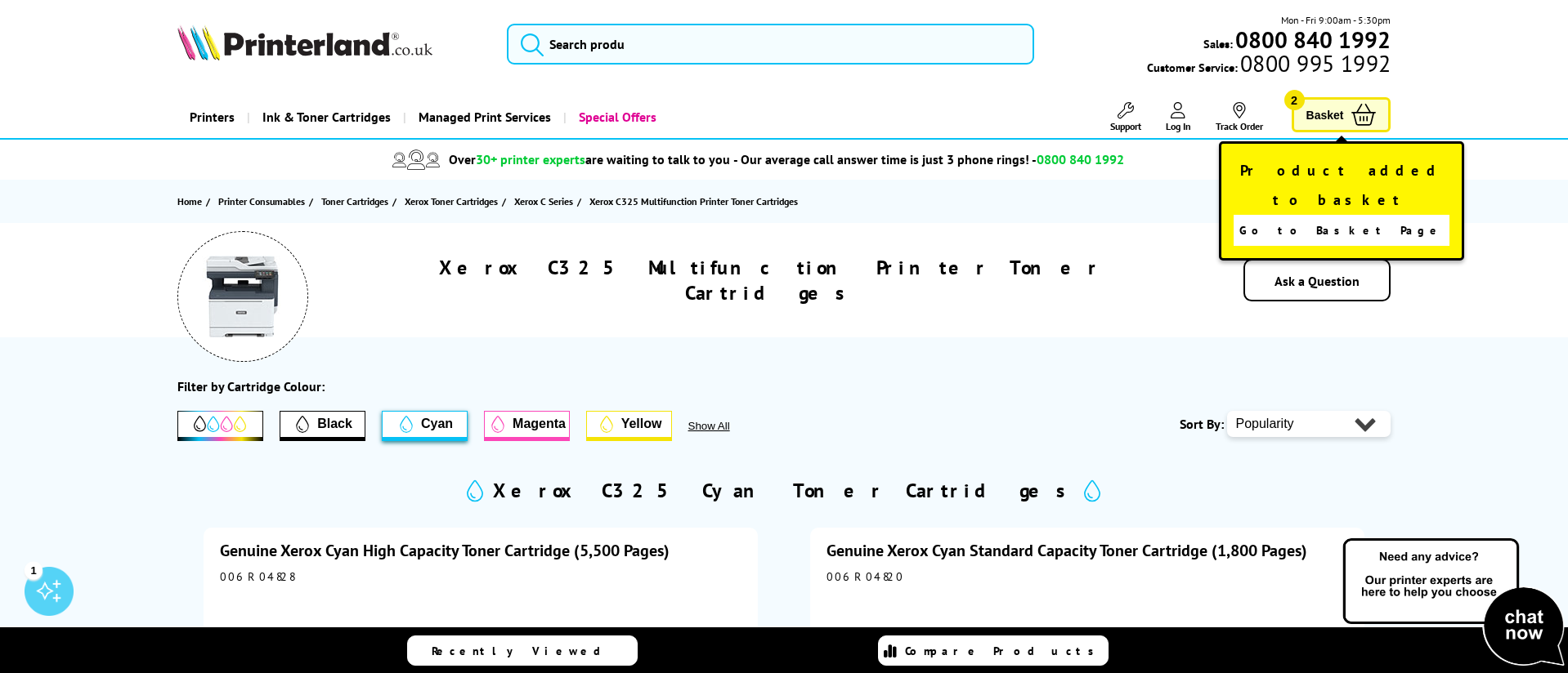
click at [1354, 108] on icon at bounding box center [1364, 115] width 25 height 22
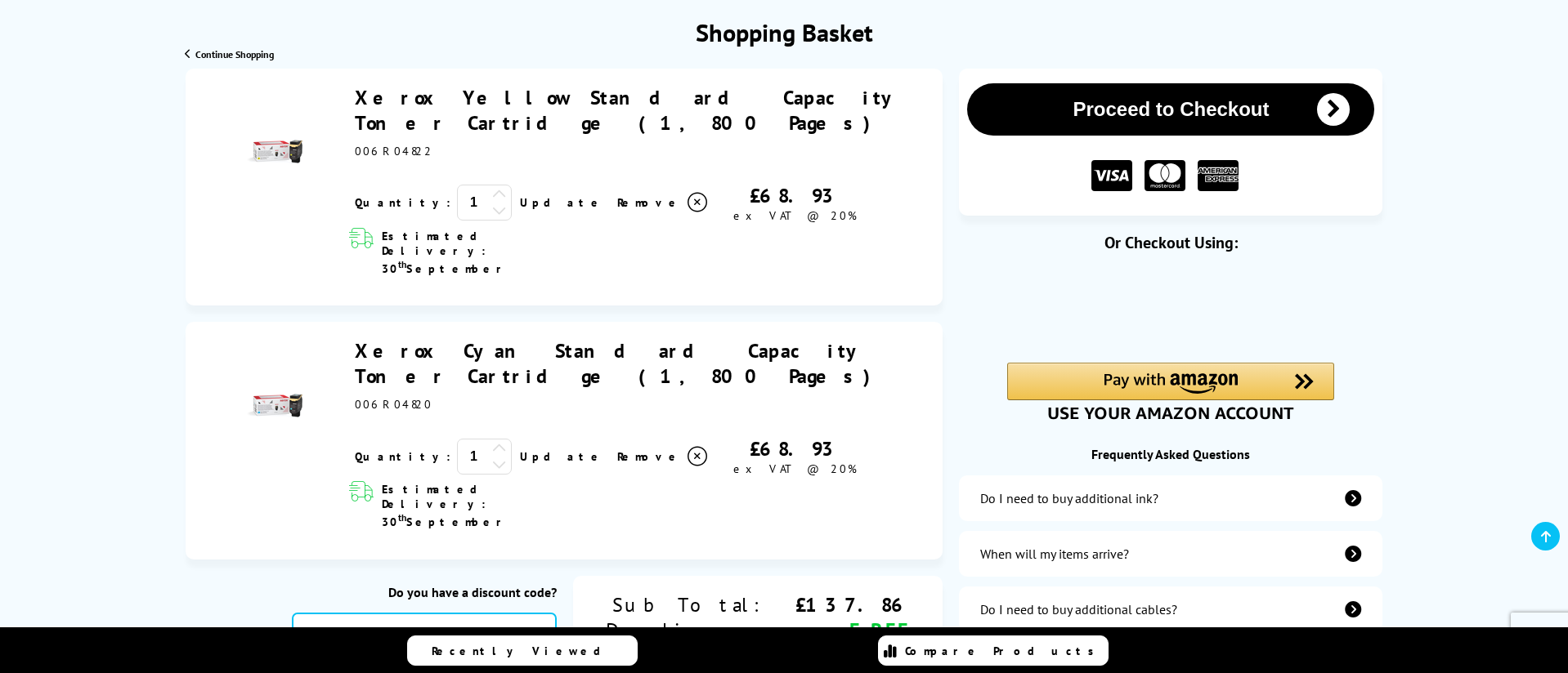
scroll to position [190, 0]
